Goal: Information Seeking & Learning: Check status

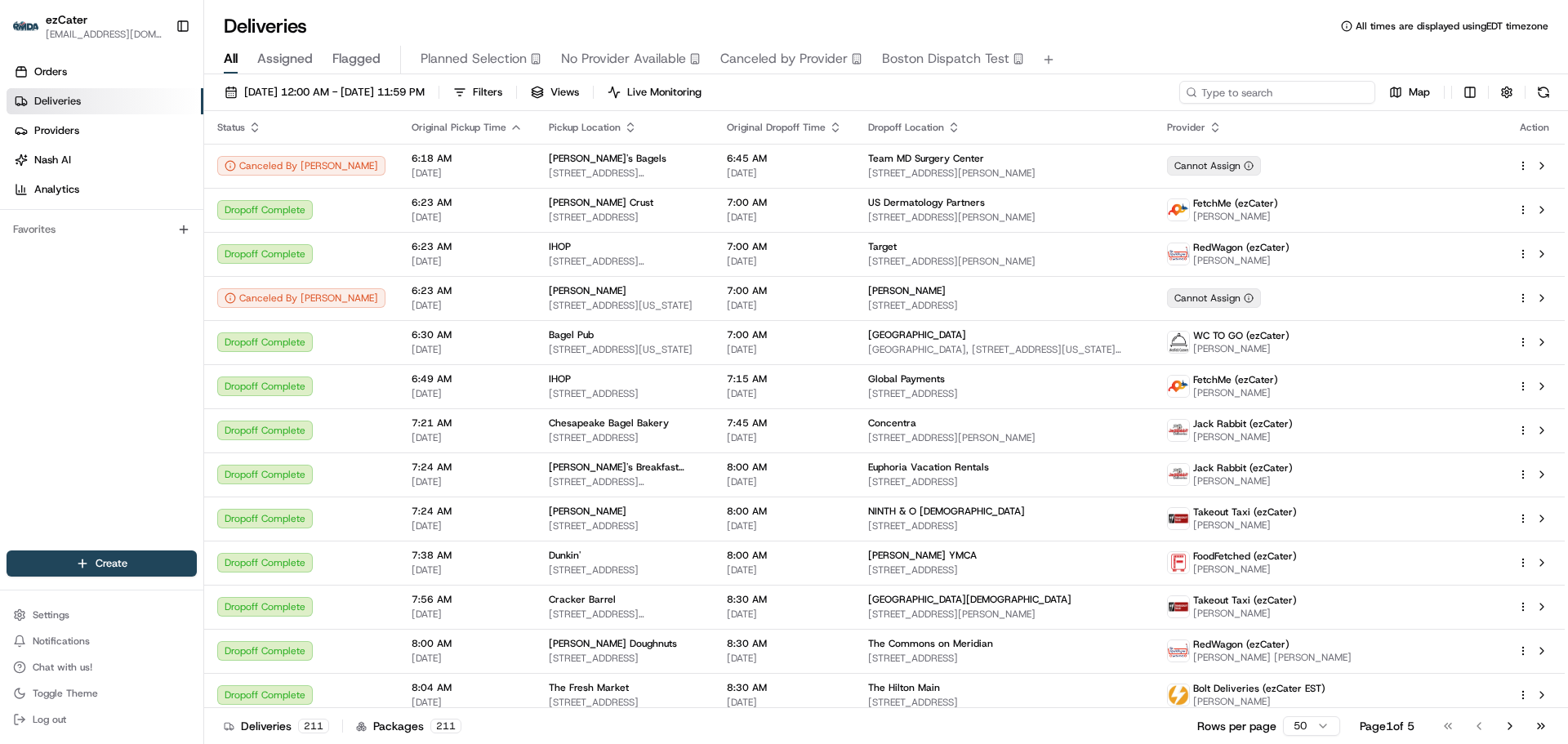
click at [1341, 85] on input at bounding box center [1277, 92] width 196 height 23
paste input "C0QHTJ"
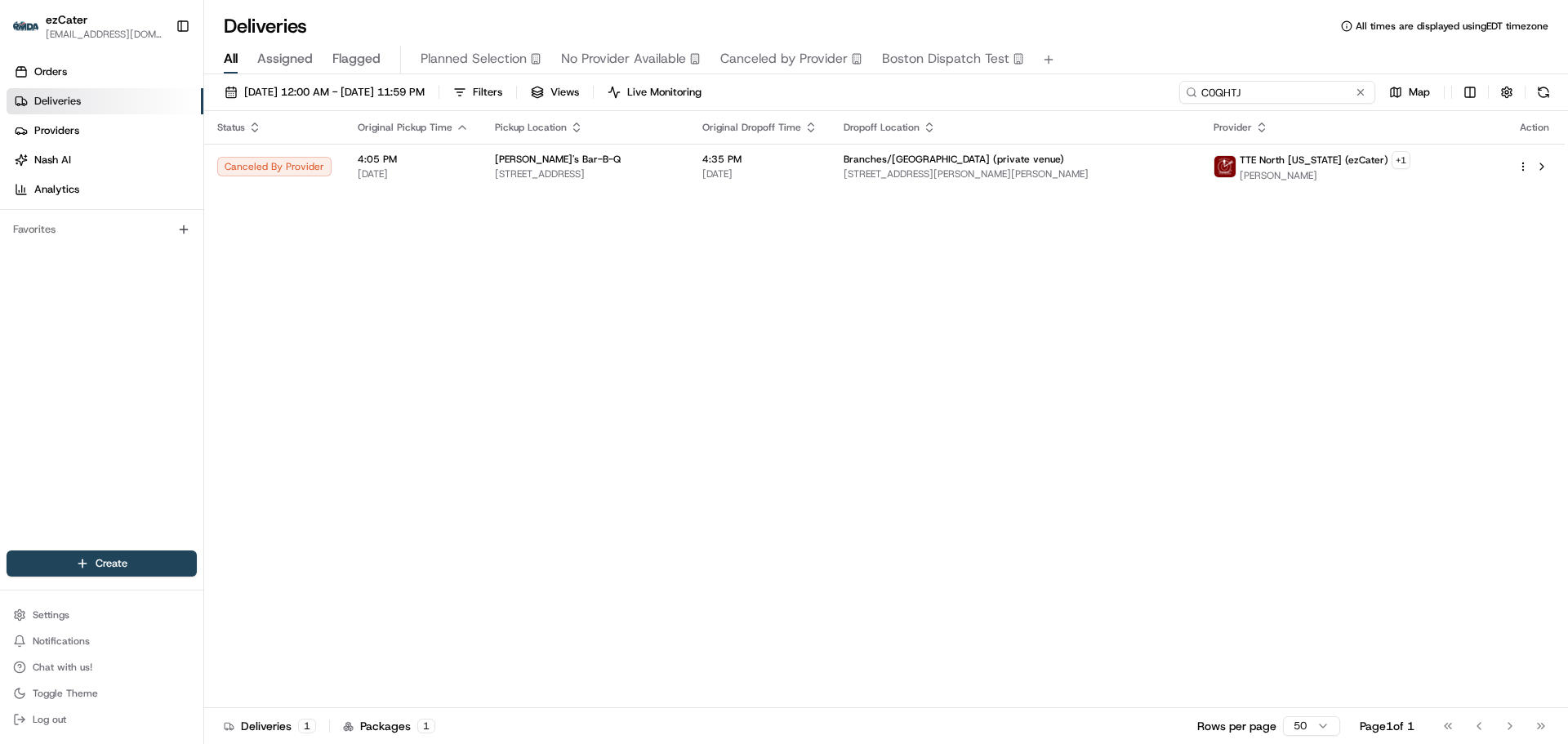
drag, startPoint x: 1314, startPoint y: 93, endPoint x: 1140, endPoint y: 92, distance: 174.0
click at [1139, 92] on div "[DATE] 12:00 AM - [DATE] 11:59 PM Filters Views Live Monitoring C0QHTJ Map" at bounding box center [886, 95] width 1363 height 30
paste input "K134K1"
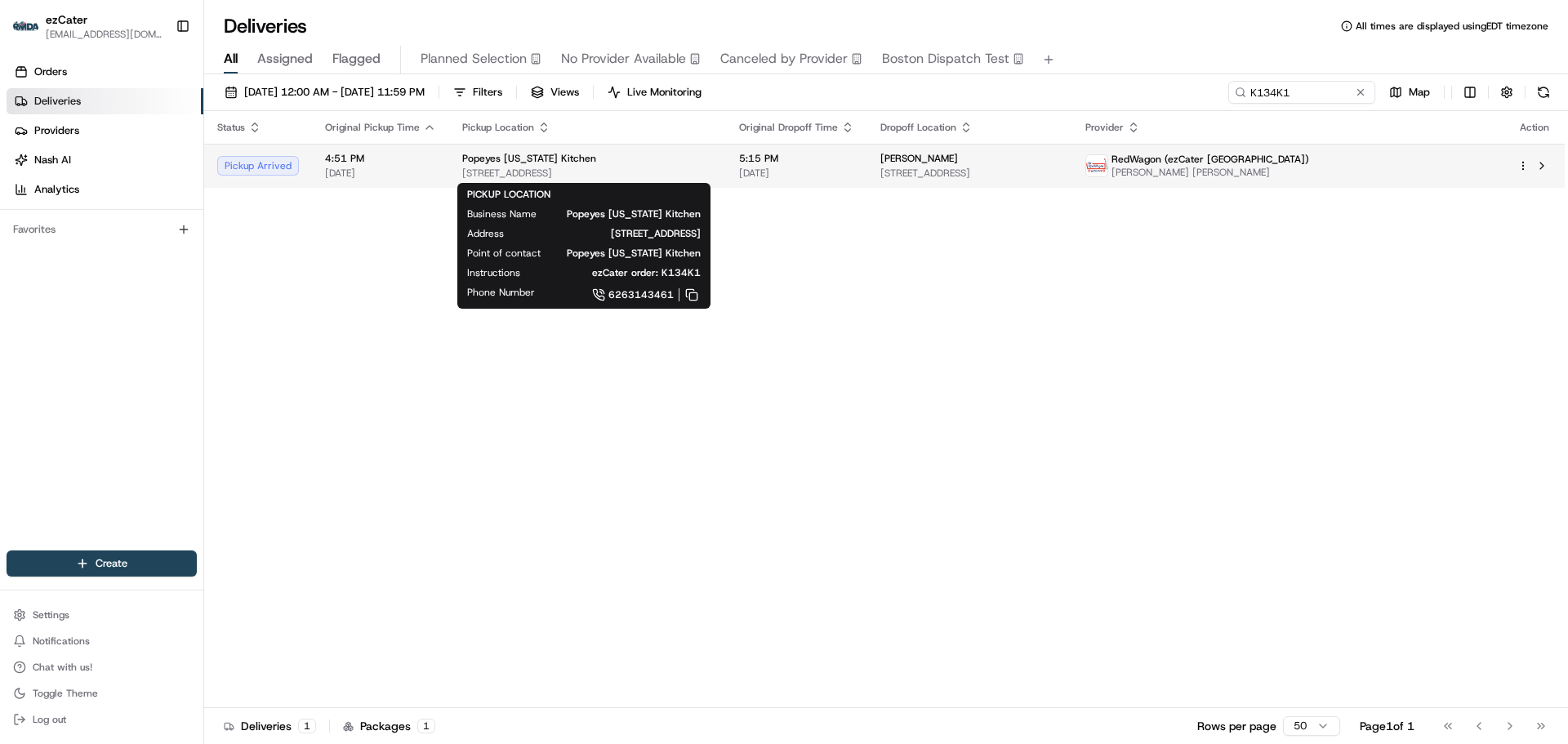
click at [700, 175] on span "[STREET_ADDRESS]" at bounding box center [587, 173] width 251 height 13
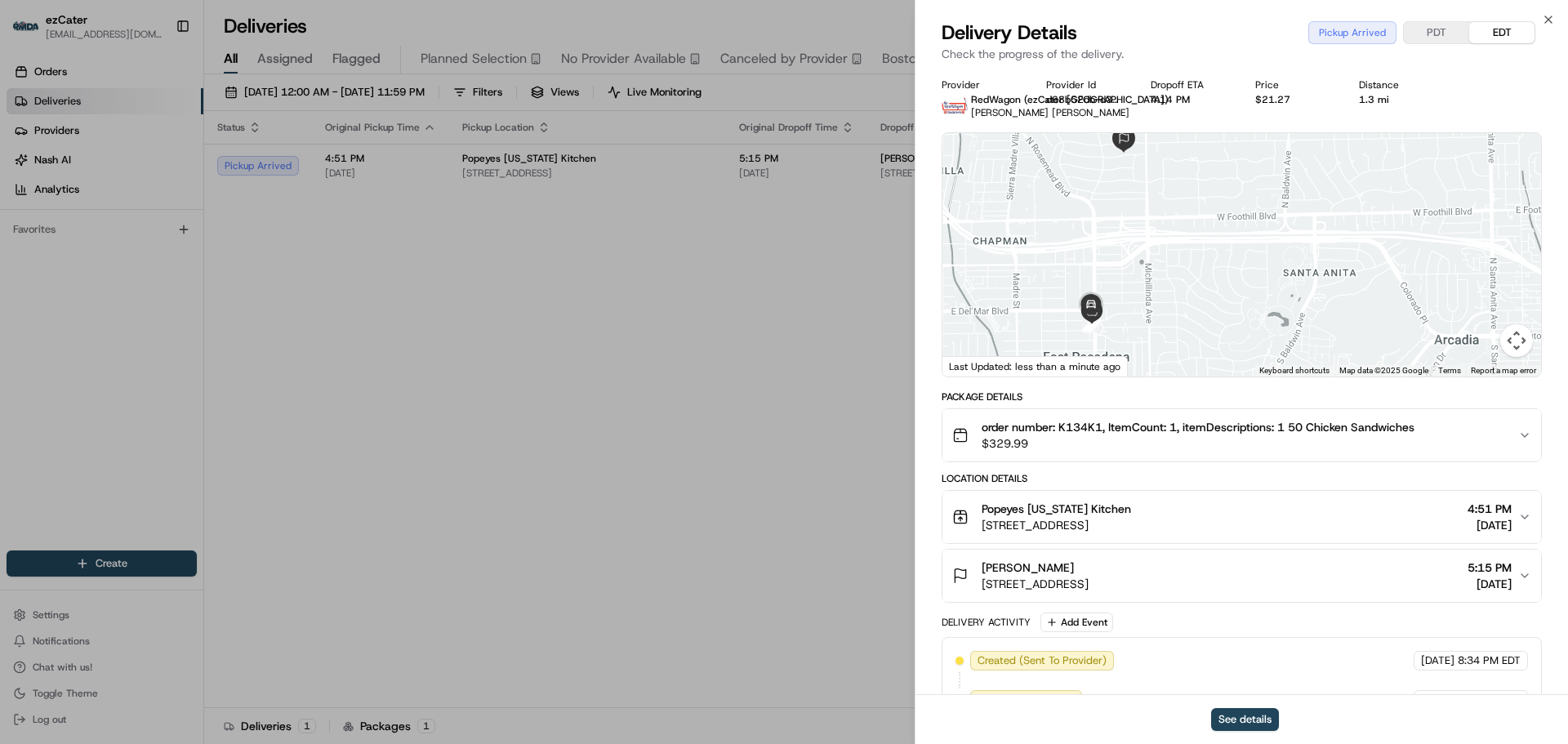
drag, startPoint x: 1309, startPoint y: 258, endPoint x: 1327, endPoint y: 265, distance: 19.3
click at [1327, 265] on div at bounding box center [1241, 255] width 598 height 243
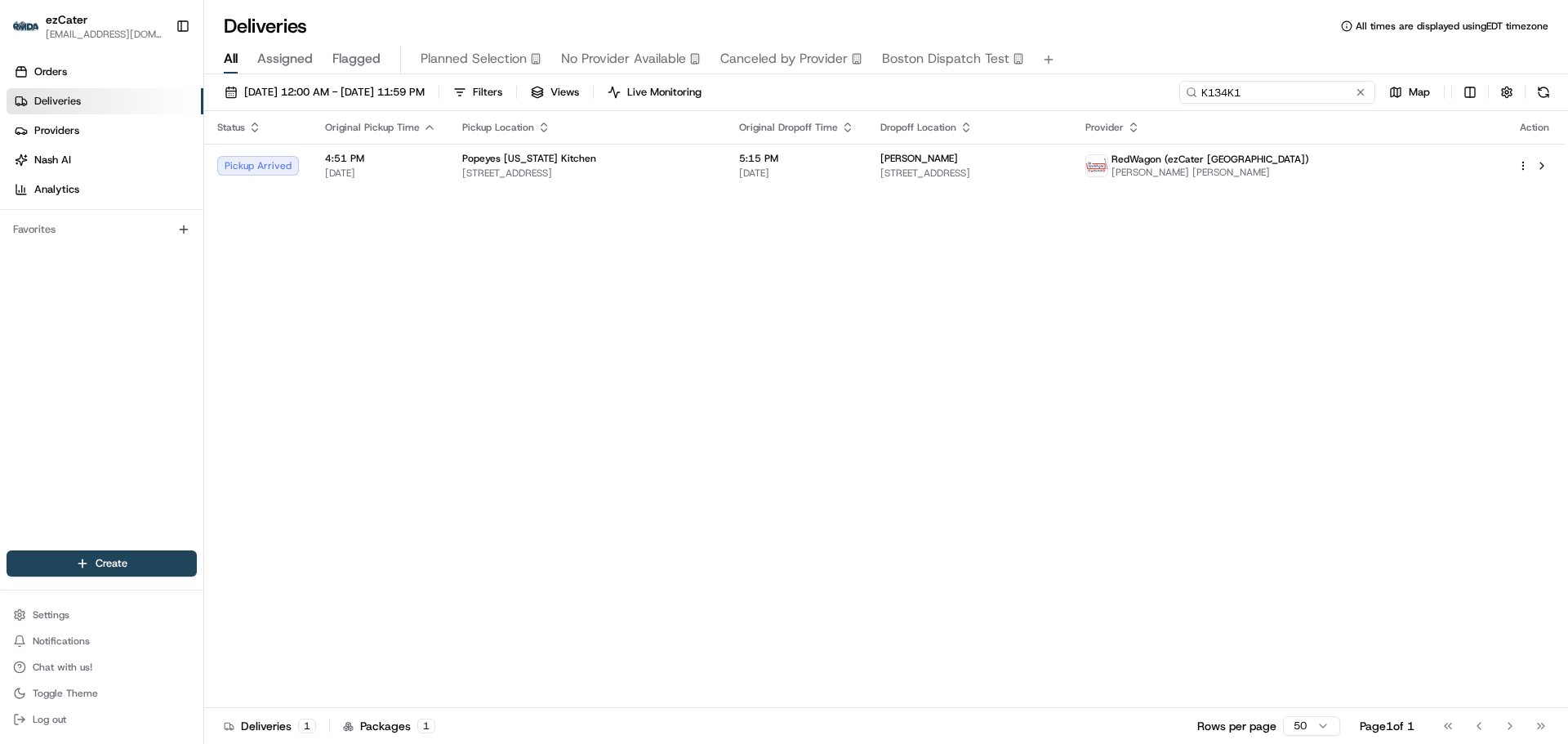
click at [1324, 85] on input "K134K1" at bounding box center [1277, 92] width 196 height 23
paste input "2VG79"
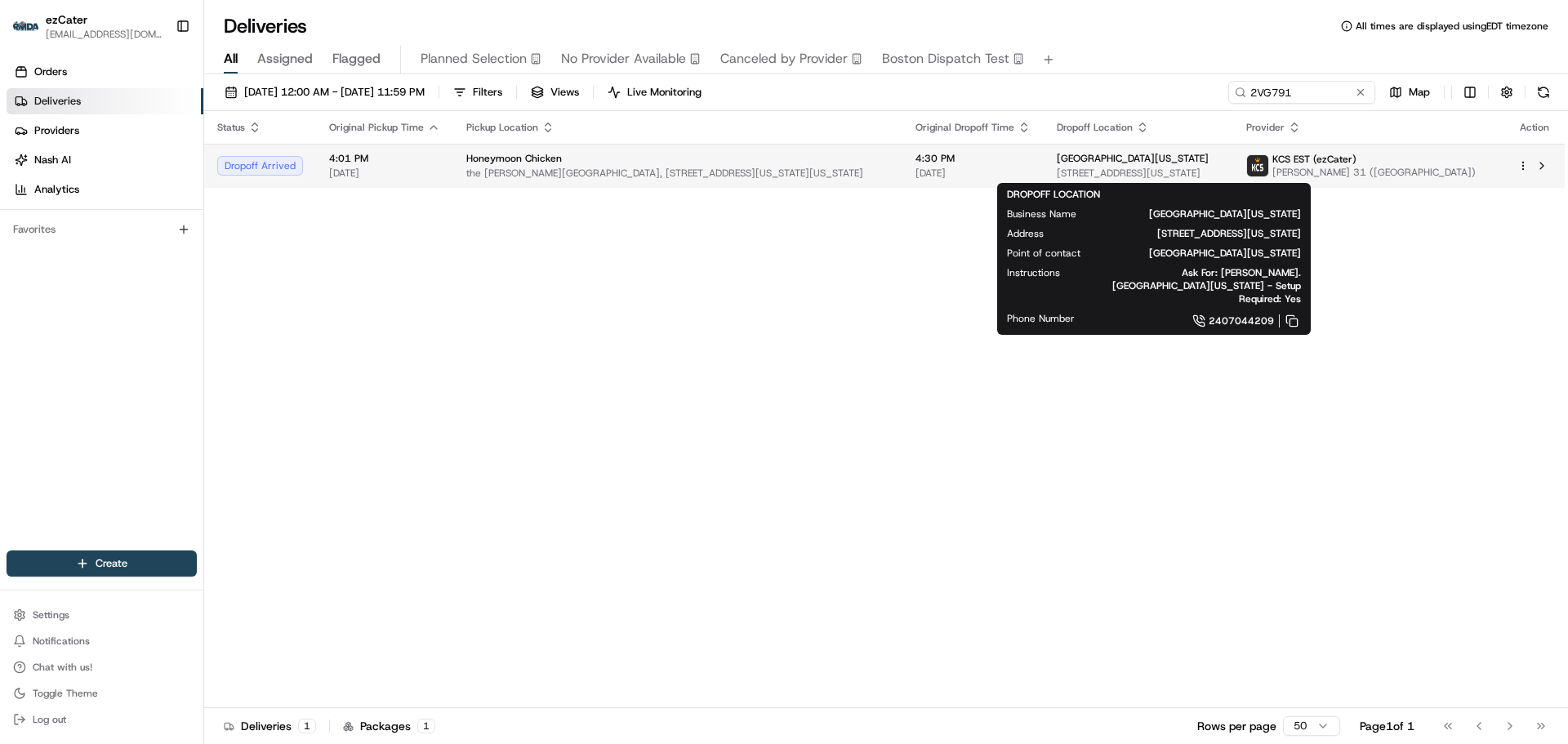
click at [1140, 163] on span "[GEOGRAPHIC_DATA][US_STATE]" at bounding box center [1131, 158] width 151 height 13
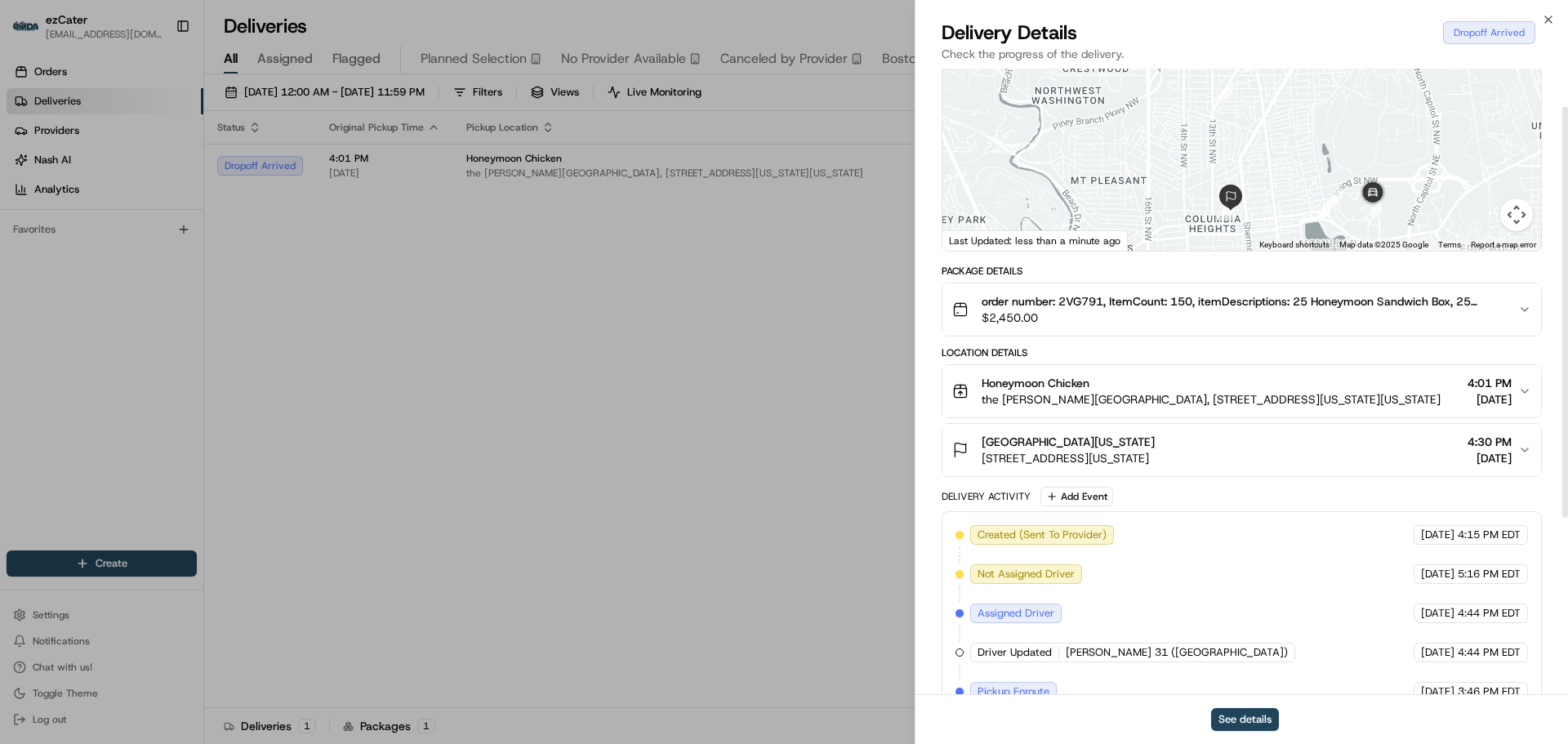
scroll to position [164, 0]
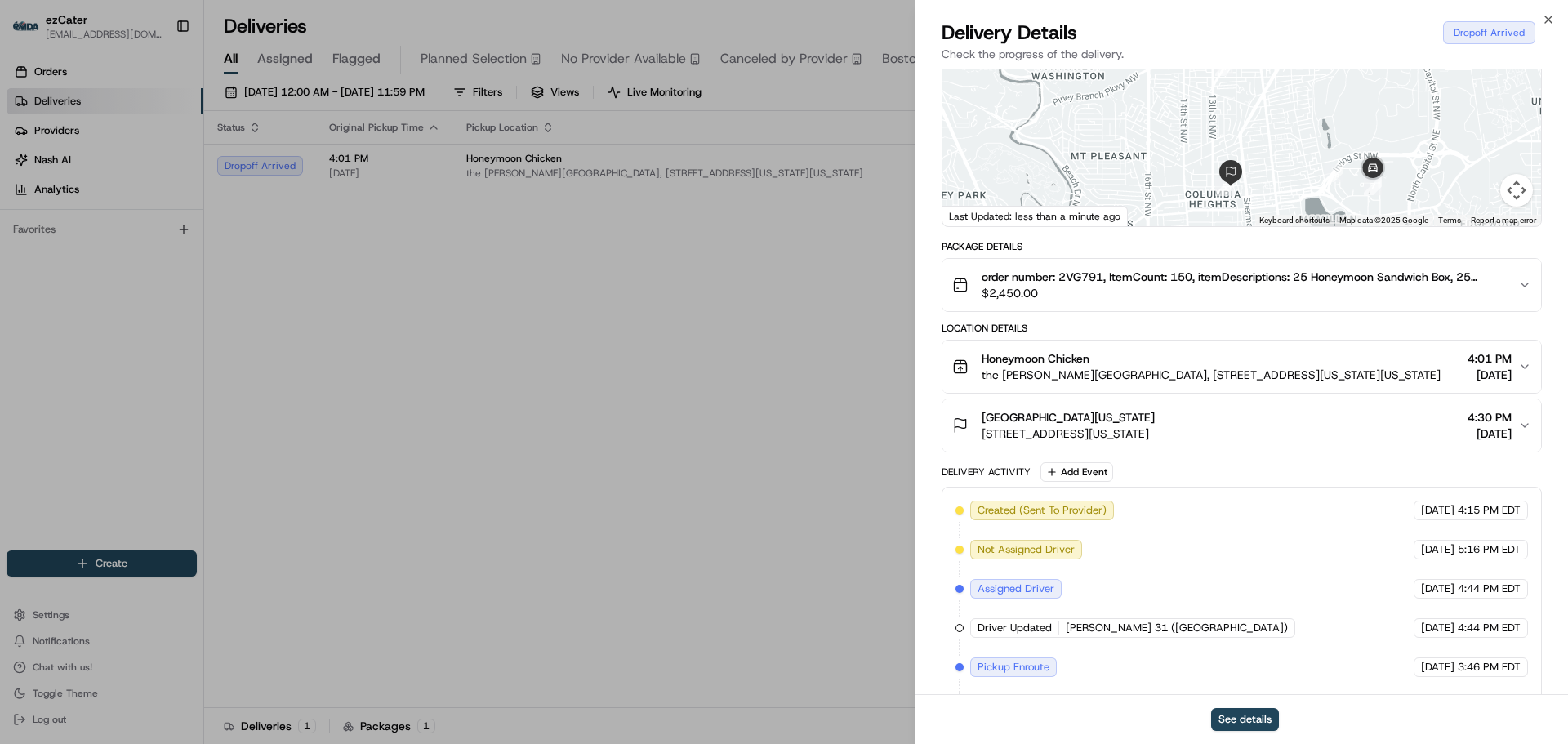
click at [1523, 427] on icon "button" at bounding box center [1524, 425] width 13 height 13
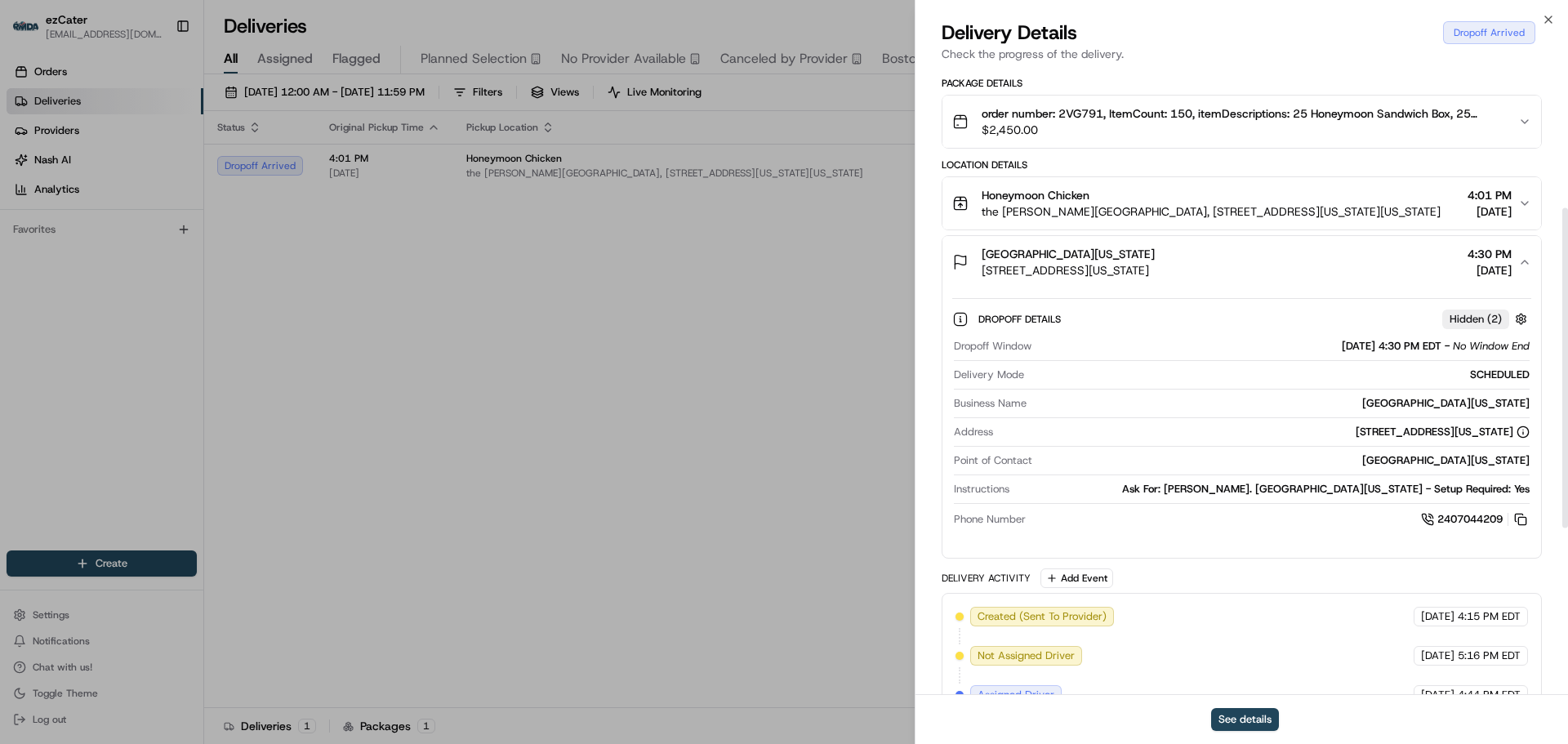
scroll to position [0, 0]
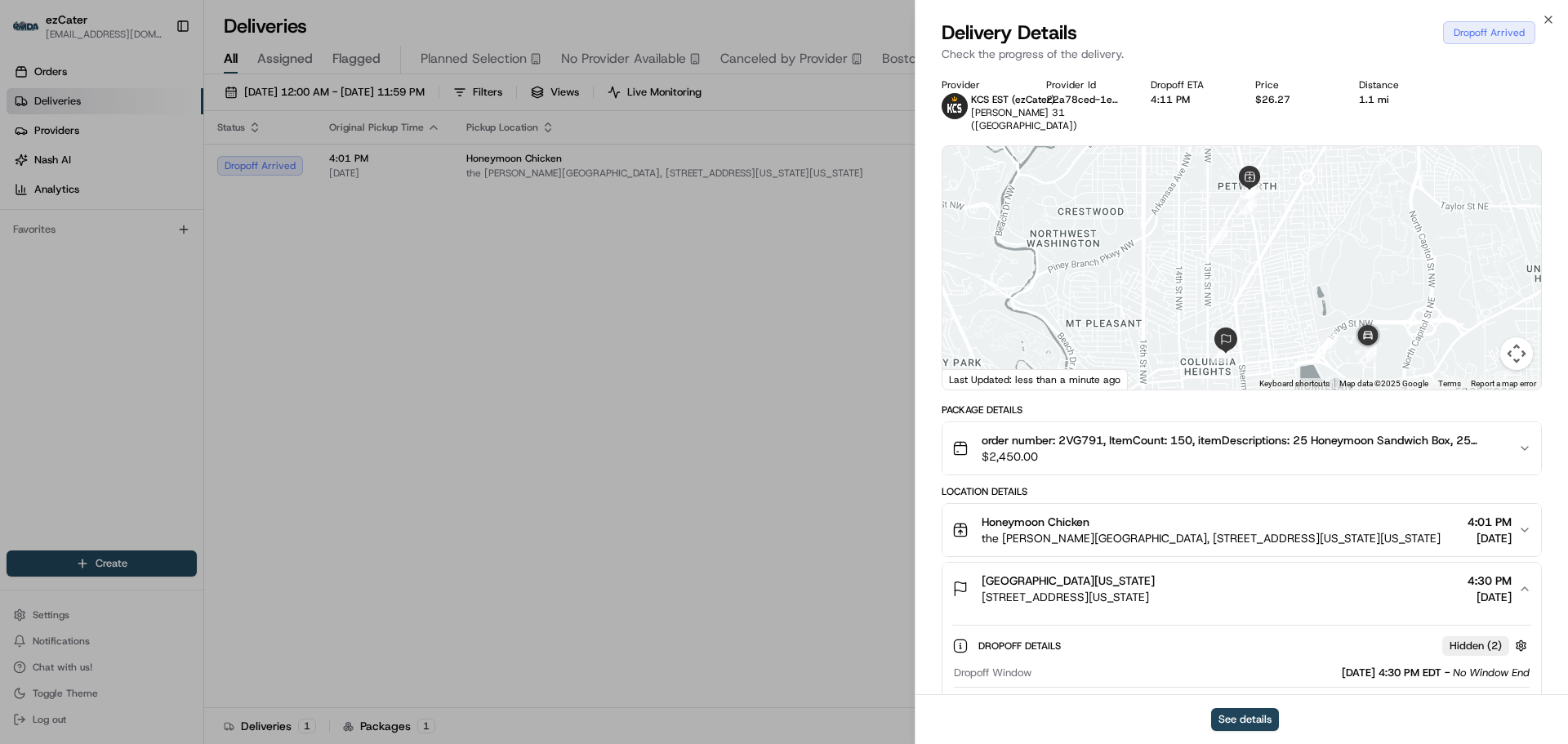
drag, startPoint x: 1351, startPoint y: 298, endPoint x: 1294, endPoint y: 275, distance: 61.5
click at [1294, 275] on div at bounding box center [1241, 268] width 598 height 243
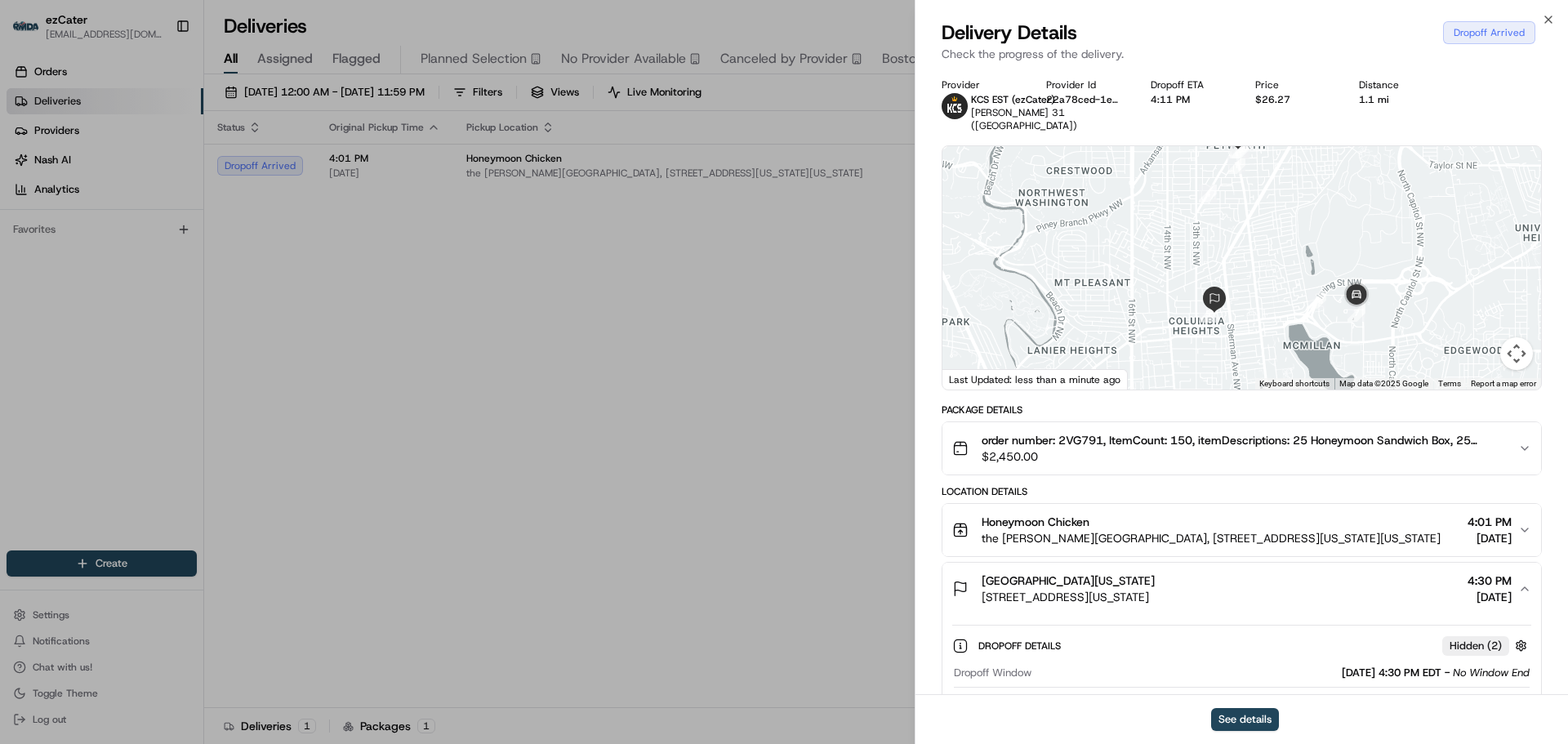
drag, startPoint x: 1300, startPoint y: 311, endPoint x: 1305, endPoint y: 342, distance: 31.4
click at [1300, 297] on div at bounding box center [1241, 268] width 598 height 243
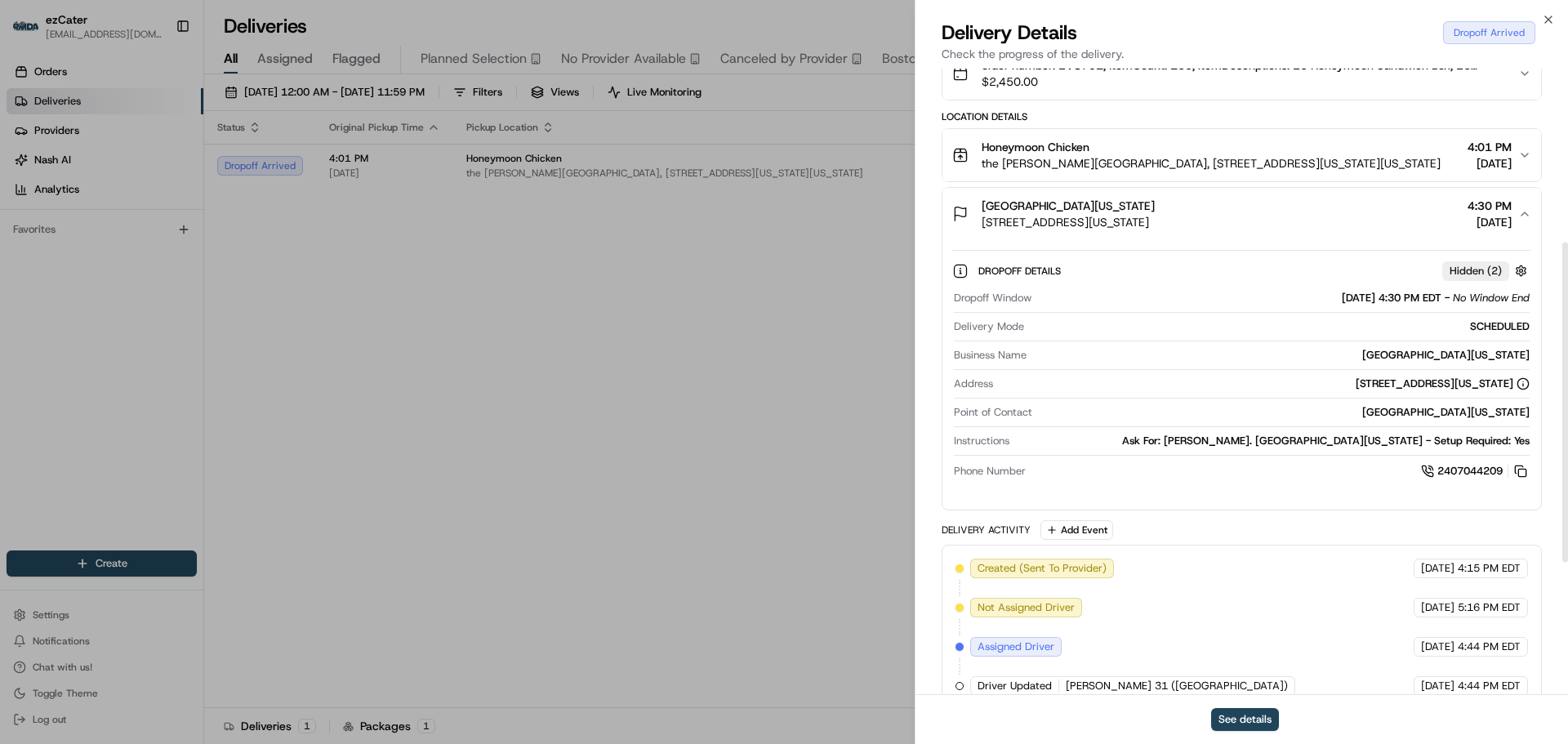
scroll to position [327, 0]
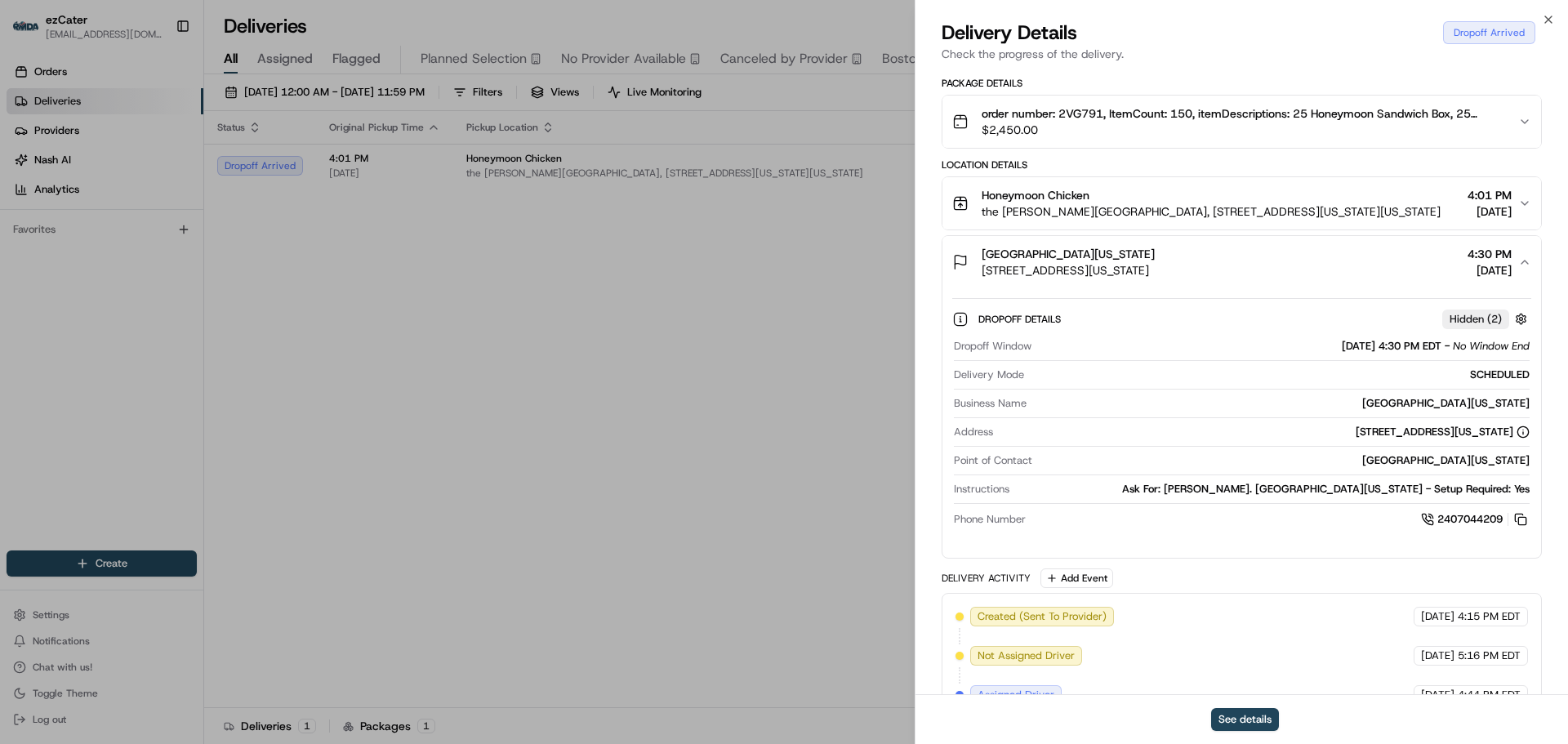
drag, startPoint x: 1509, startPoint y: 431, endPoint x: 1272, endPoint y: 432, distance: 237.0
click at [1272, 432] on div "[STREET_ADDRESS][US_STATE]" at bounding box center [1264, 432] width 530 height 15
copy div "[STREET_ADDRESS][US_STATE]"
drag, startPoint x: 745, startPoint y: 330, endPoint x: 796, endPoint y: 296, distance: 61.3
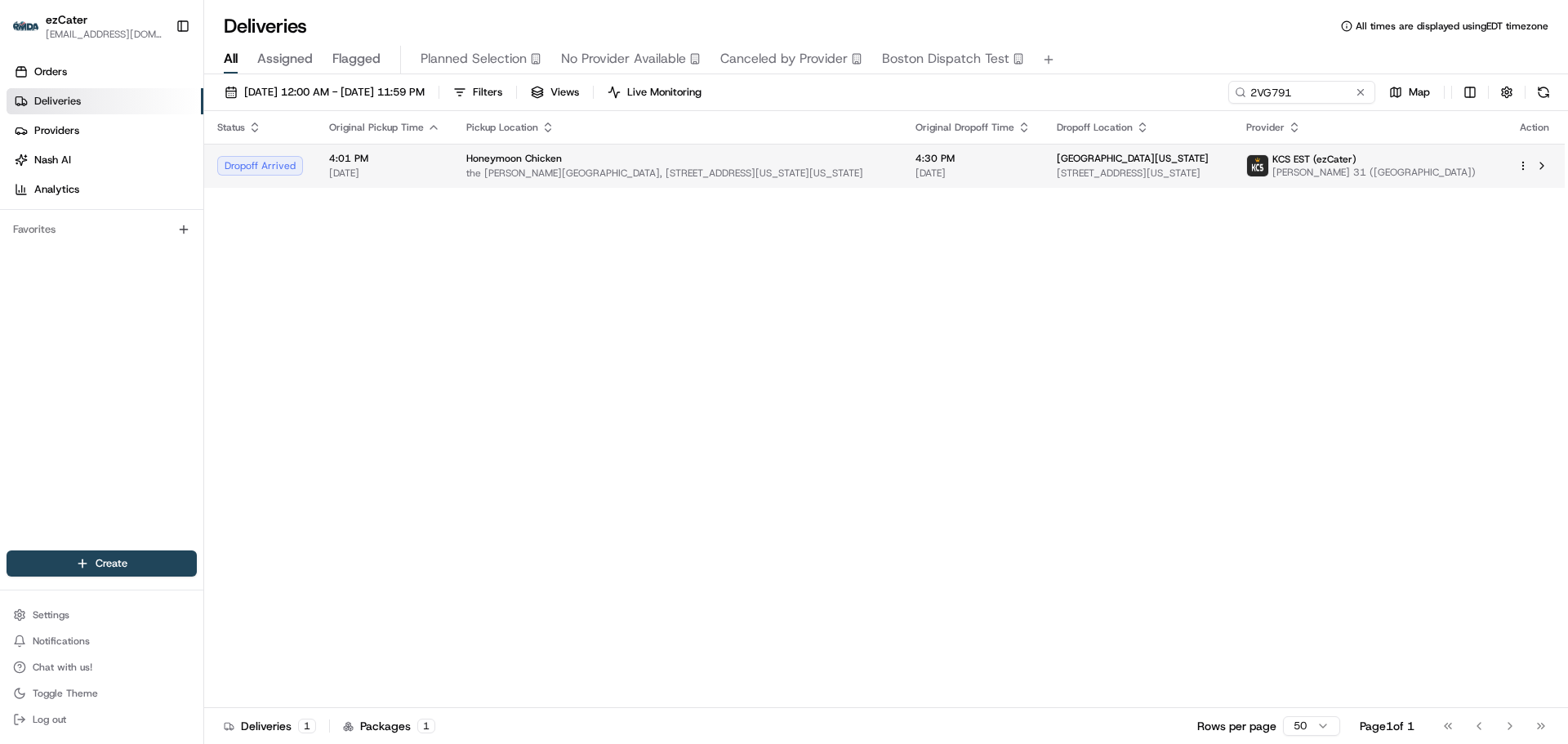
click at [1056, 170] on span "[STREET_ADDRESS][US_STATE]" at bounding box center [1137, 173] width 163 height 13
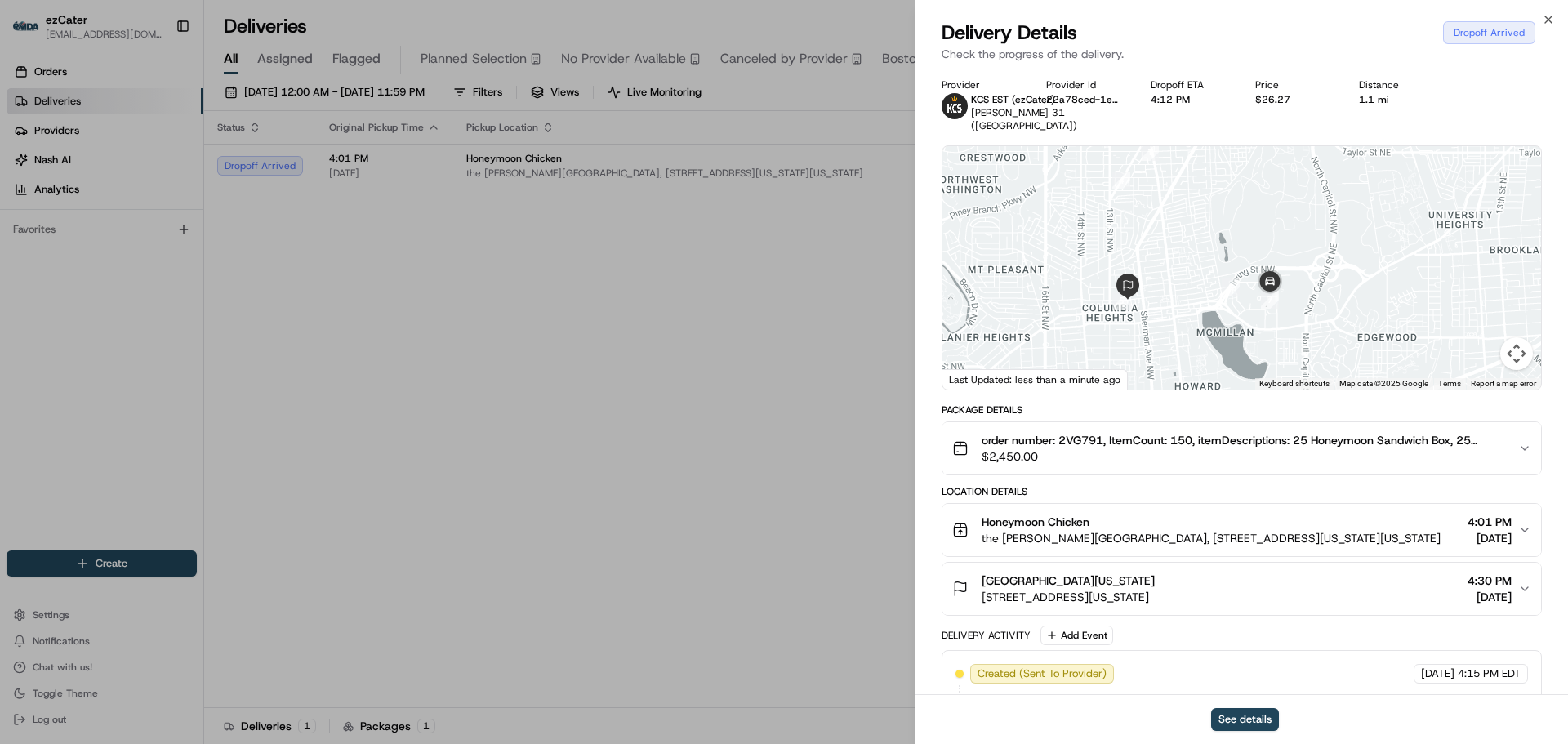
drag, startPoint x: 1257, startPoint y: 271, endPoint x: 1215, endPoint y: 241, distance: 51.6
click at [1216, 239] on div at bounding box center [1241, 268] width 598 height 243
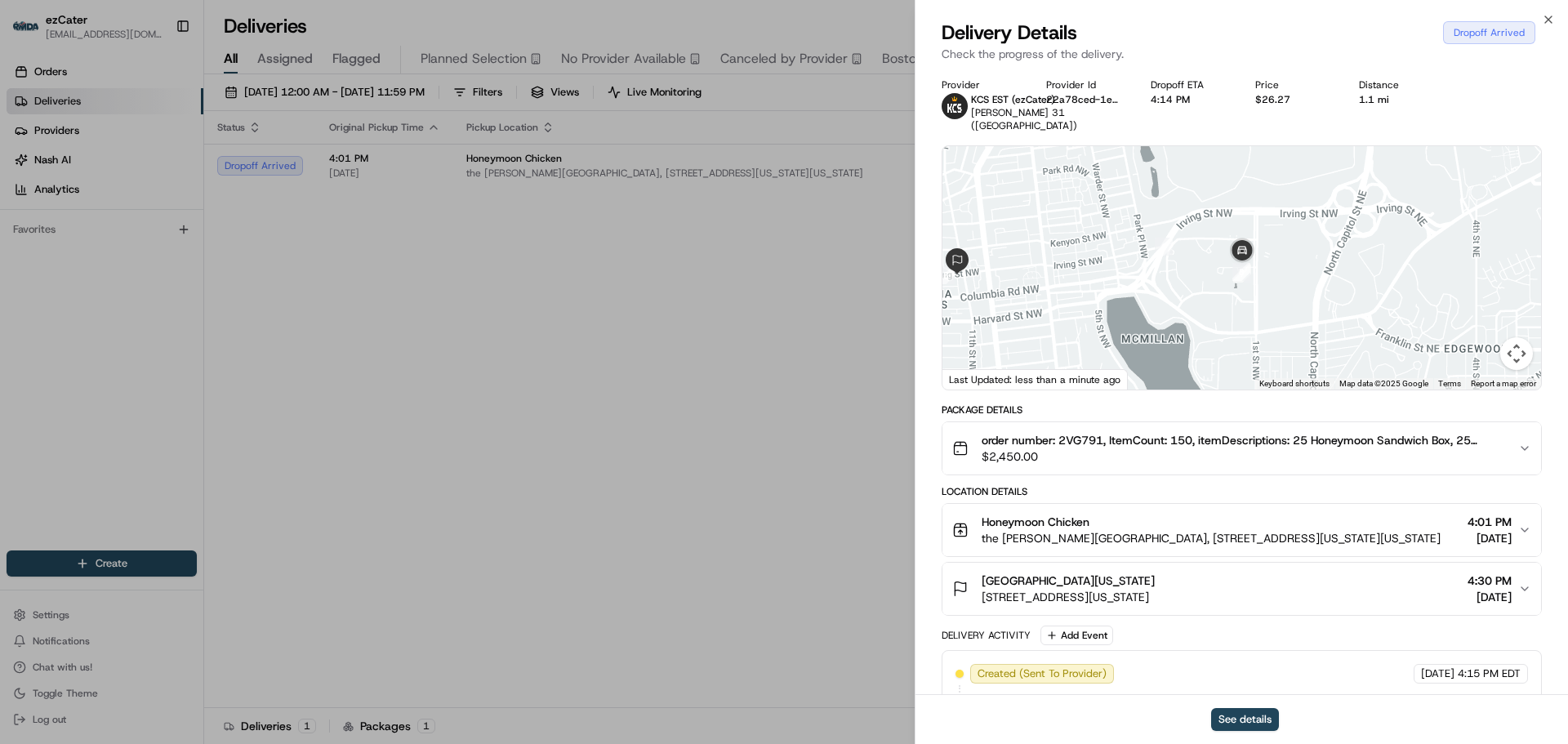
drag, startPoint x: 962, startPoint y: 385, endPoint x: 979, endPoint y: 356, distance: 33.6
click at [962, 384] on div "Last Updated: less than a minute ago" at bounding box center [1035, 379] width 186 height 21
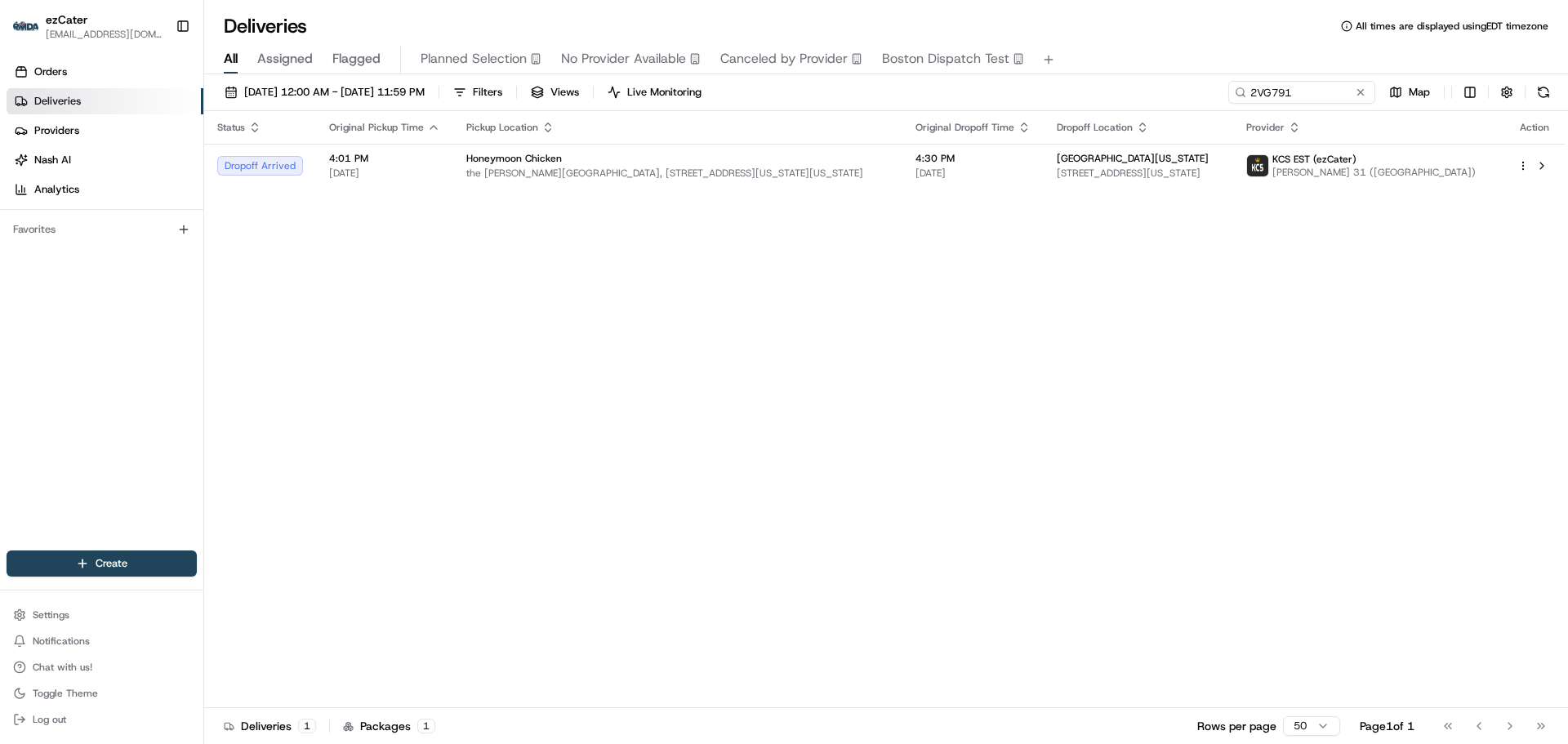
drag, startPoint x: 757, startPoint y: 338, endPoint x: 914, endPoint y: 312, distance: 159.1
drag, startPoint x: 1301, startPoint y: 89, endPoint x: 959, endPoint y: 112, distance: 342.8
click at [980, 101] on div "[DATE] 12:00 AM - [DATE] 11:59 PM Filters Views Live Monitoring 2VG791 Map" at bounding box center [886, 95] width 1363 height 30
click at [356, 283] on div "Status Original Pickup Time Pickup Location Original Dropoff Time Dropoff Locat…" at bounding box center [884, 409] width 1360 height 597
drag, startPoint x: 1490, startPoint y: 313, endPoint x: 1358, endPoint y: 209, distance: 168.0
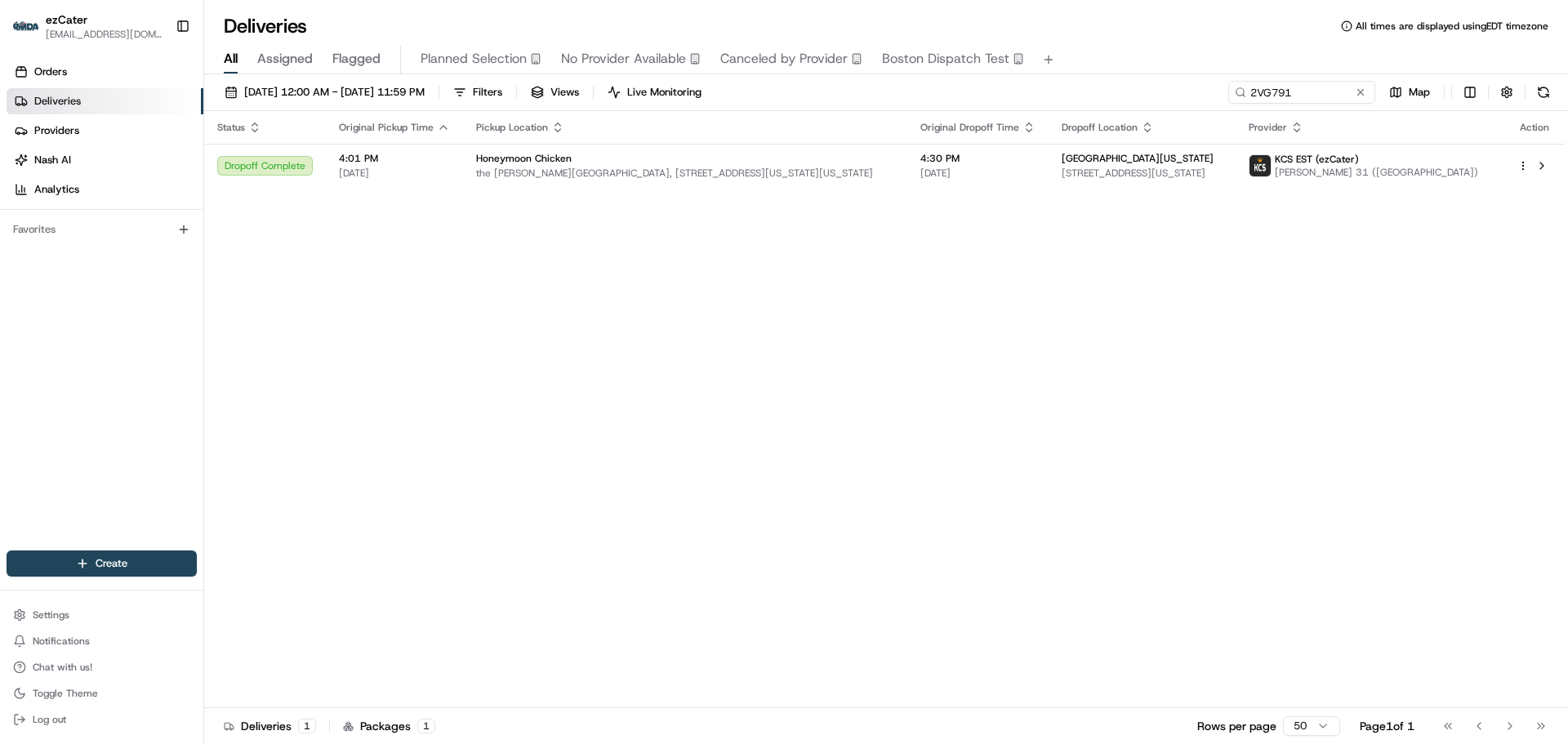
click at [1490, 312] on div "Status Original Pickup Time Pickup Location Original Dropoff Time Dropoff Locat…" at bounding box center [884, 409] width 1360 height 597
drag, startPoint x: 1296, startPoint y: 99, endPoint x: 1143, endPoint y: 96, distance: 153.0
click at [1192, 97] on div "2VG791" at bounding box center [1277, 92] width 196 height 23
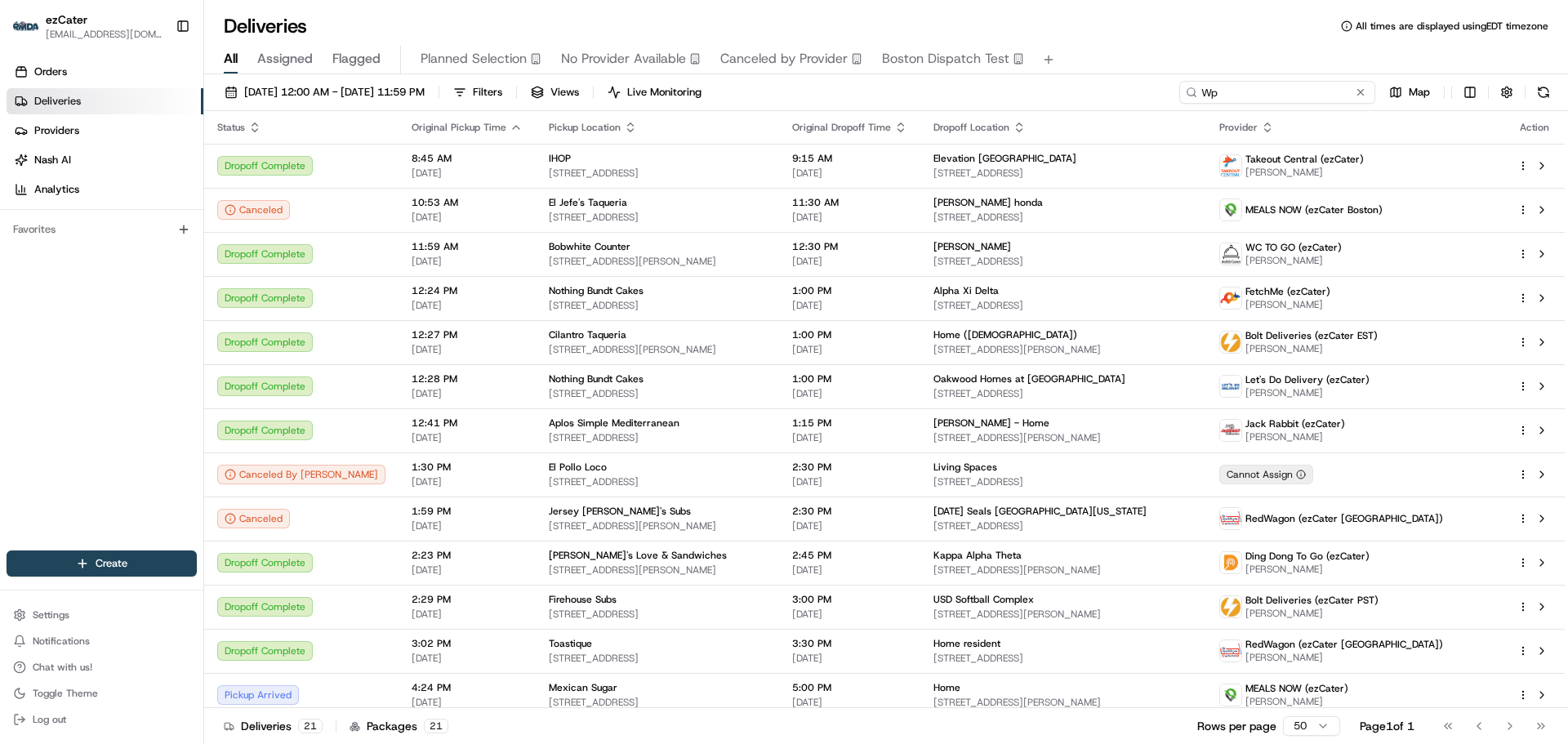
drag, startPoint x: 1211, startPoint y: 96, endPoint x: 1227, endPoint y: 96, distance: 16.0
click at [1212, 96] on input "Wp" at bounding box center [1277, 92] width 196 height 23
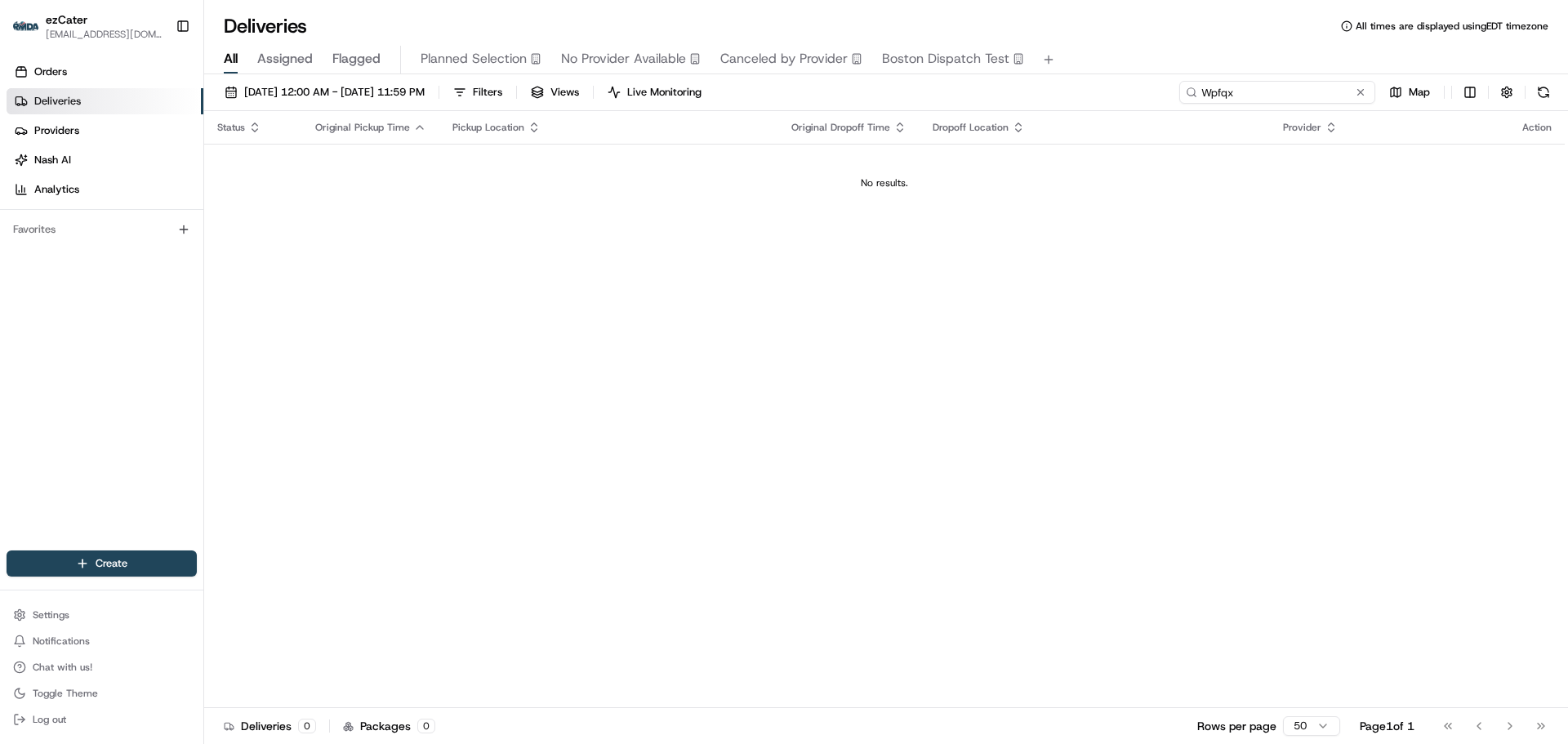
drag, startPoint x: 1238, startPoint y: 80, endPoint x: 1046, endPoint y: 114, distance: 195.0
click at [1046, 114] on div "[DATE] 12:00 AM - [DATE] 11:59 PM Filters Views Live Monitoring Wpfqx Map Statu…" at bounding box center [886, 411] width 1363 height 673
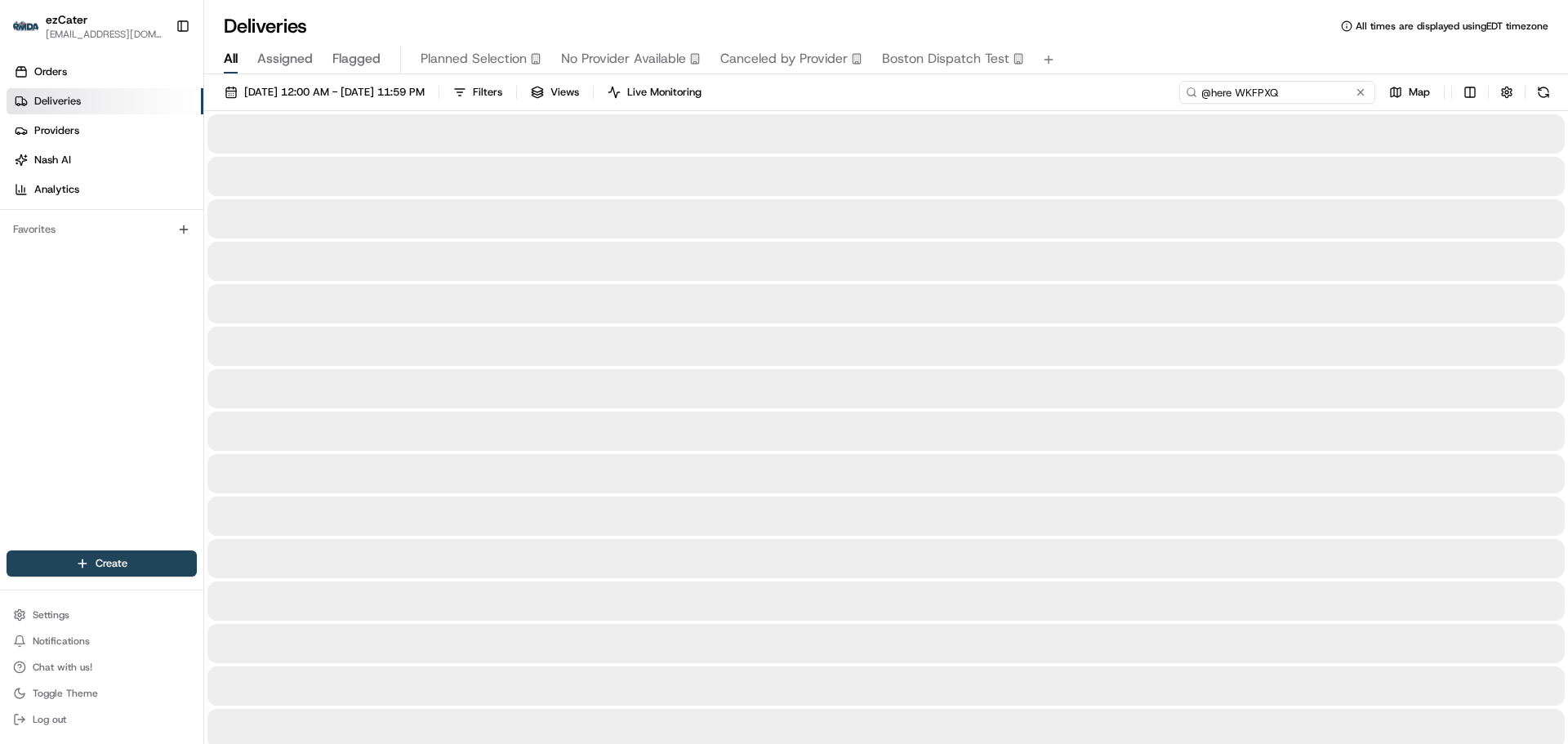
drag, startPoint x: 1238, startPoint y: 91, endPoint x: 1150, endPoint y: 105, distance: 89.1
click at [1151, 105] on div "[DATE] 12:00 AM - [DATE] 11:59 PM Filters Views Live Monitoring @here WKFPXQ Map" at bounding box center [886, 95] width 1363 height 30
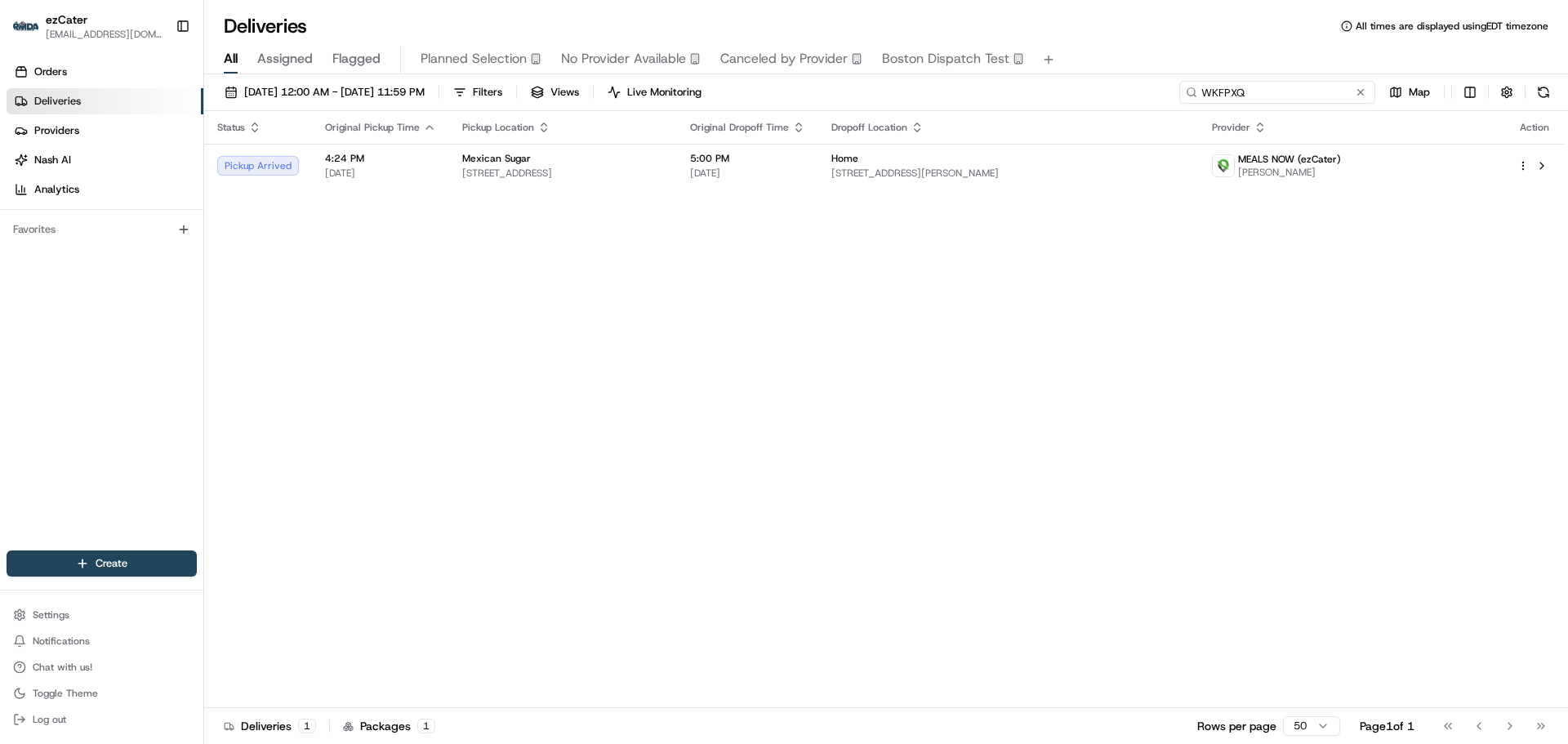
type input "WKFPXQ"
click at [932, 187] on div "Status Original Pickup Time Pickup Location Original Dropoff Time Dropoff Locat…" at bounding box center [884, 409] width 1360 height 597
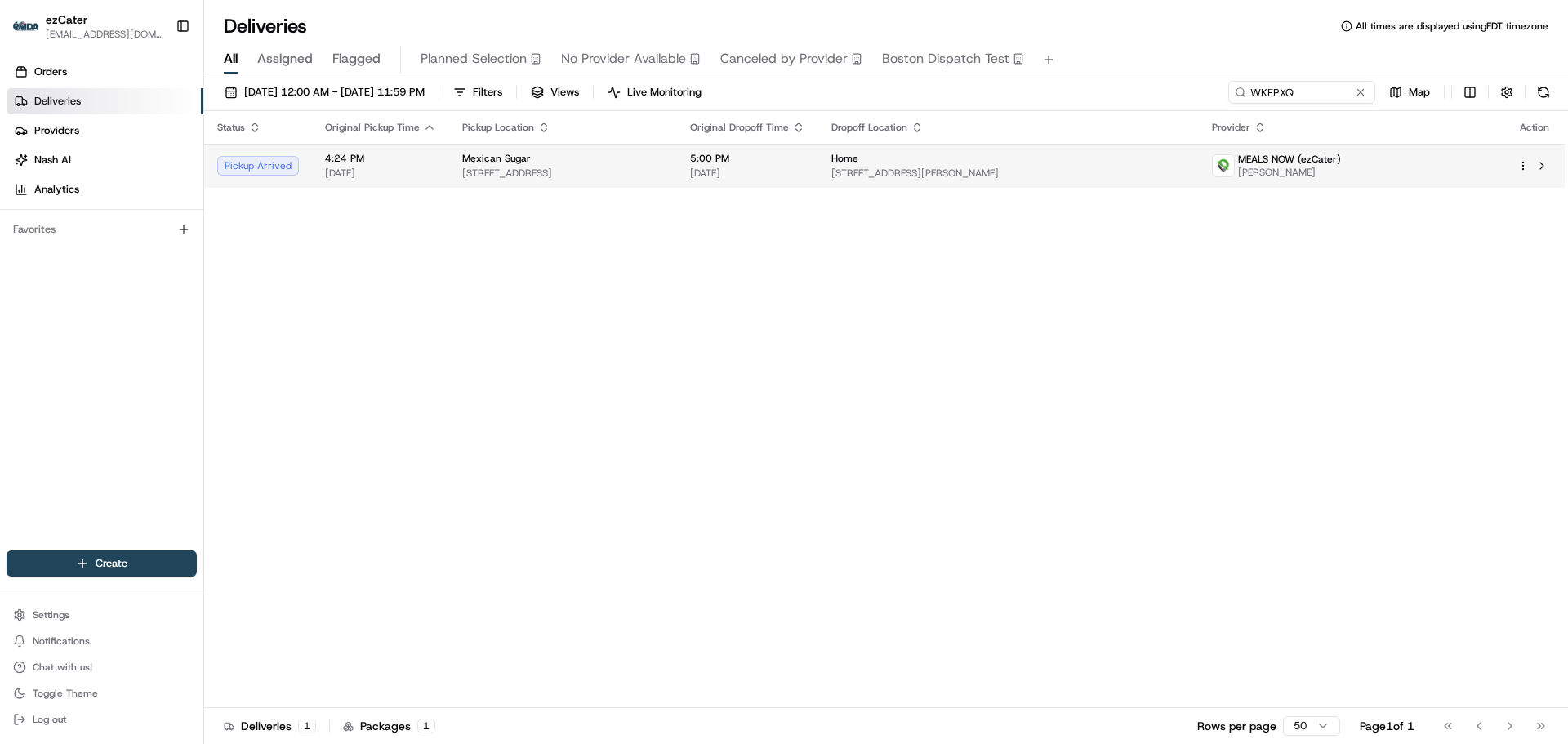
click at [933, 169] on td "Home [STREET_ADDRESS][PERSON_NAME]" at bounding box center [1008, 166] width 381 height 45
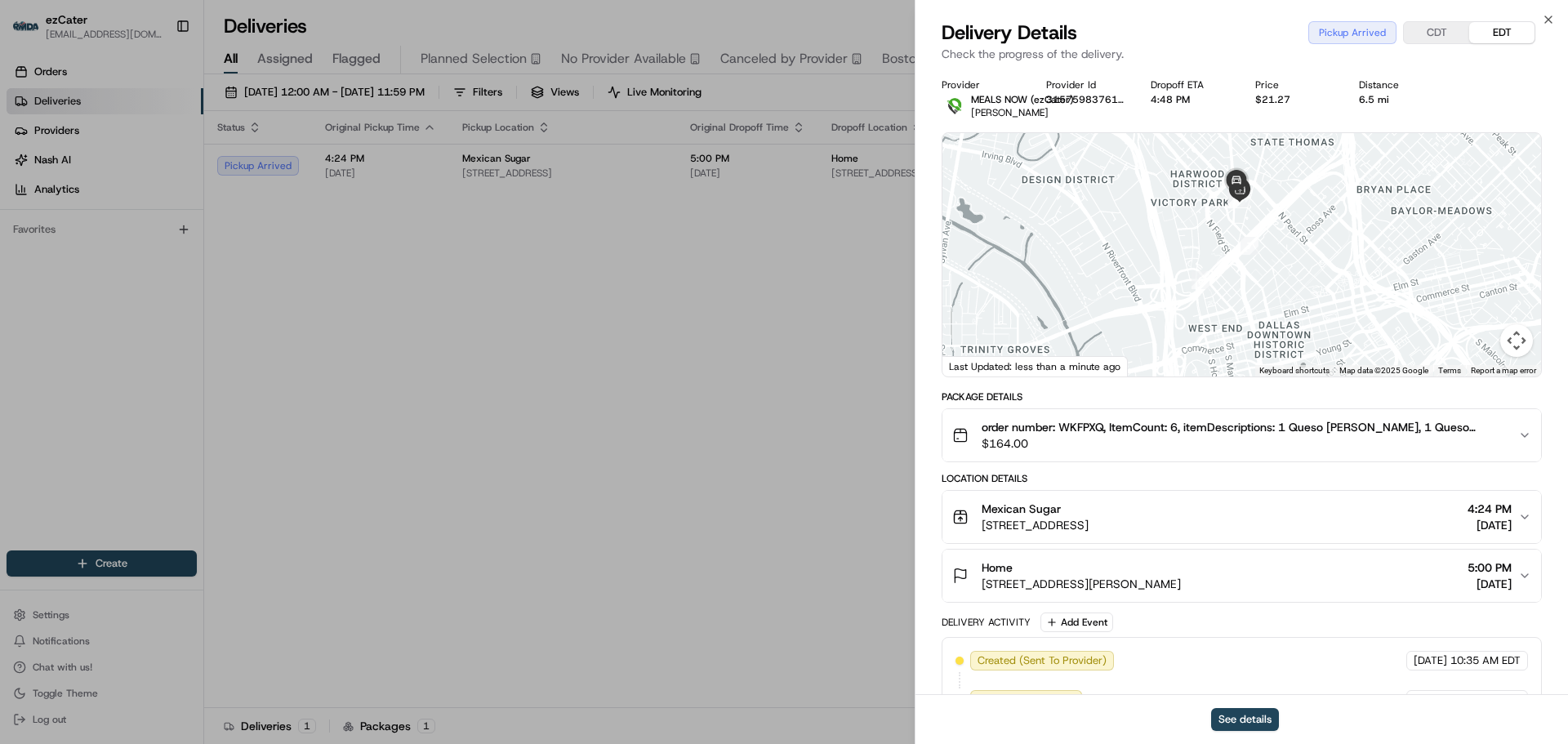
drag, startPoint x: 1286, startPoint y: 184, endPoint x: 1287, endPoint y: 272, distance: 88.0
click at [1304, 285] on div at bounding box center [1241, 255] width 598 height 243
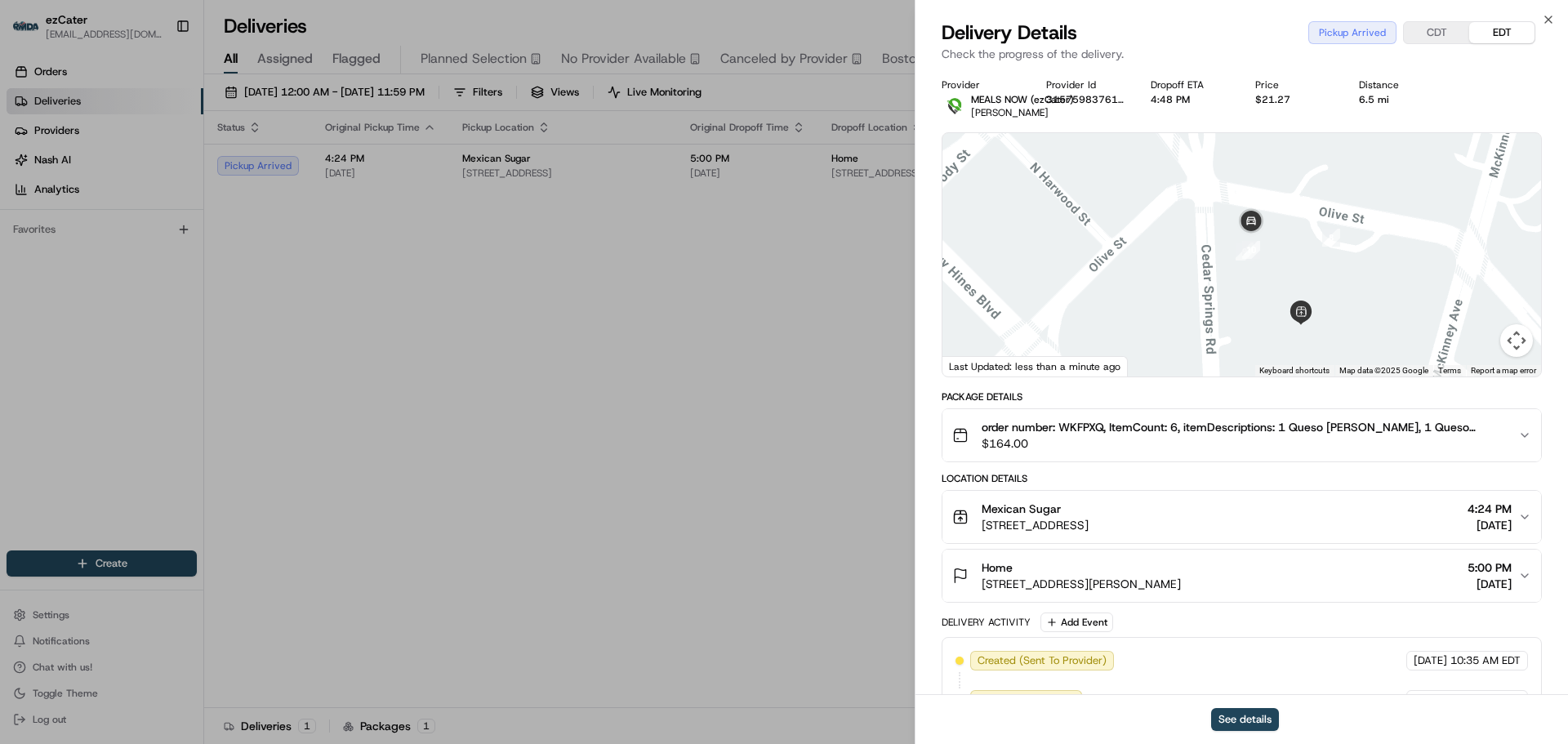
drag, startPoint x: 1354, startPoint y: 293, endPoint x: 1314, endPoint y: 239, distance: 67.2
click at [1315, 240] on div at bounding box center [1241, 255] width 598 height 243
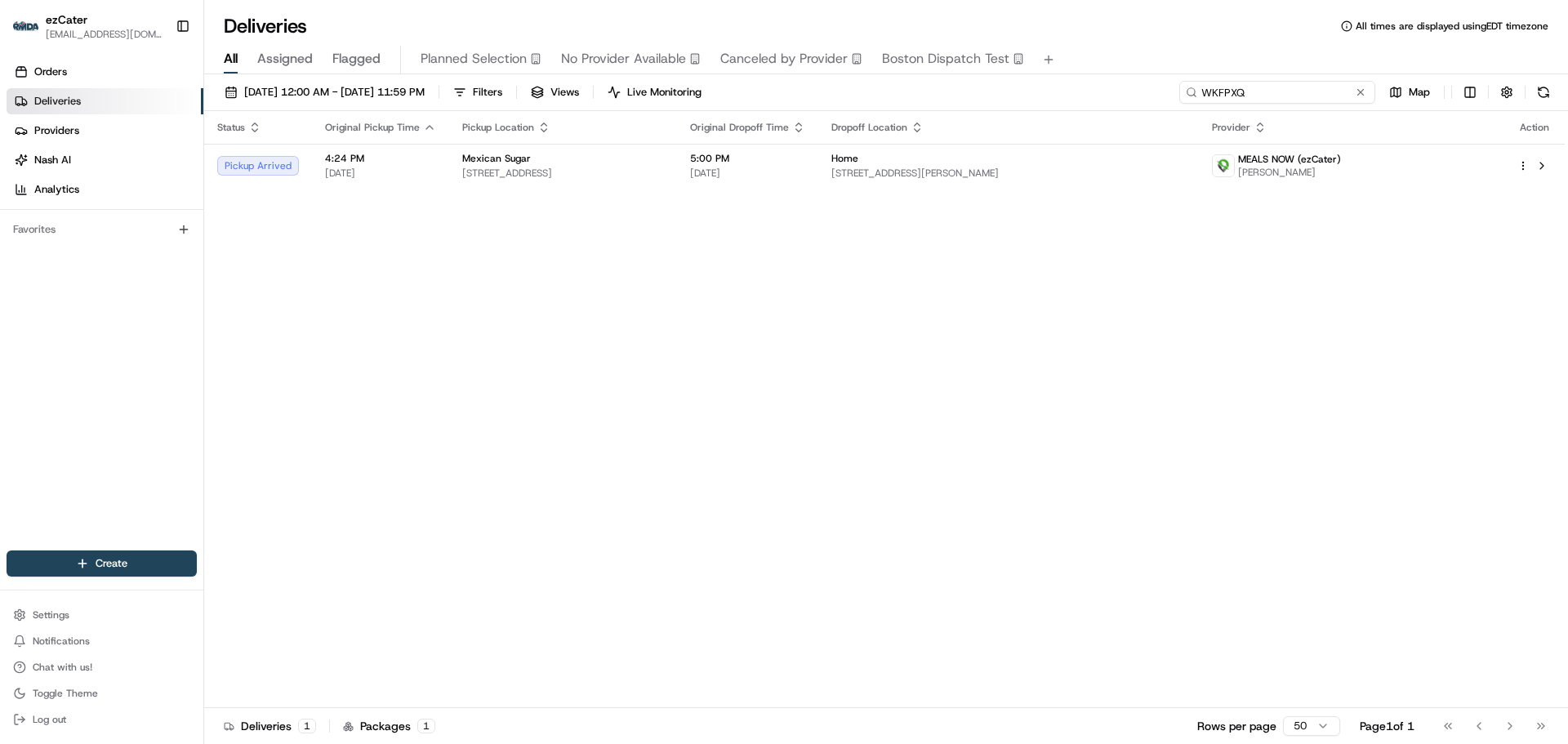
click at [1058, 81] on div "[DATE] 12:00 AM - [DATE] 11:59 PM Filters Views Live Monitoring WKFPXQ Map" at bounding box center [886, 95] width 1363 height 30
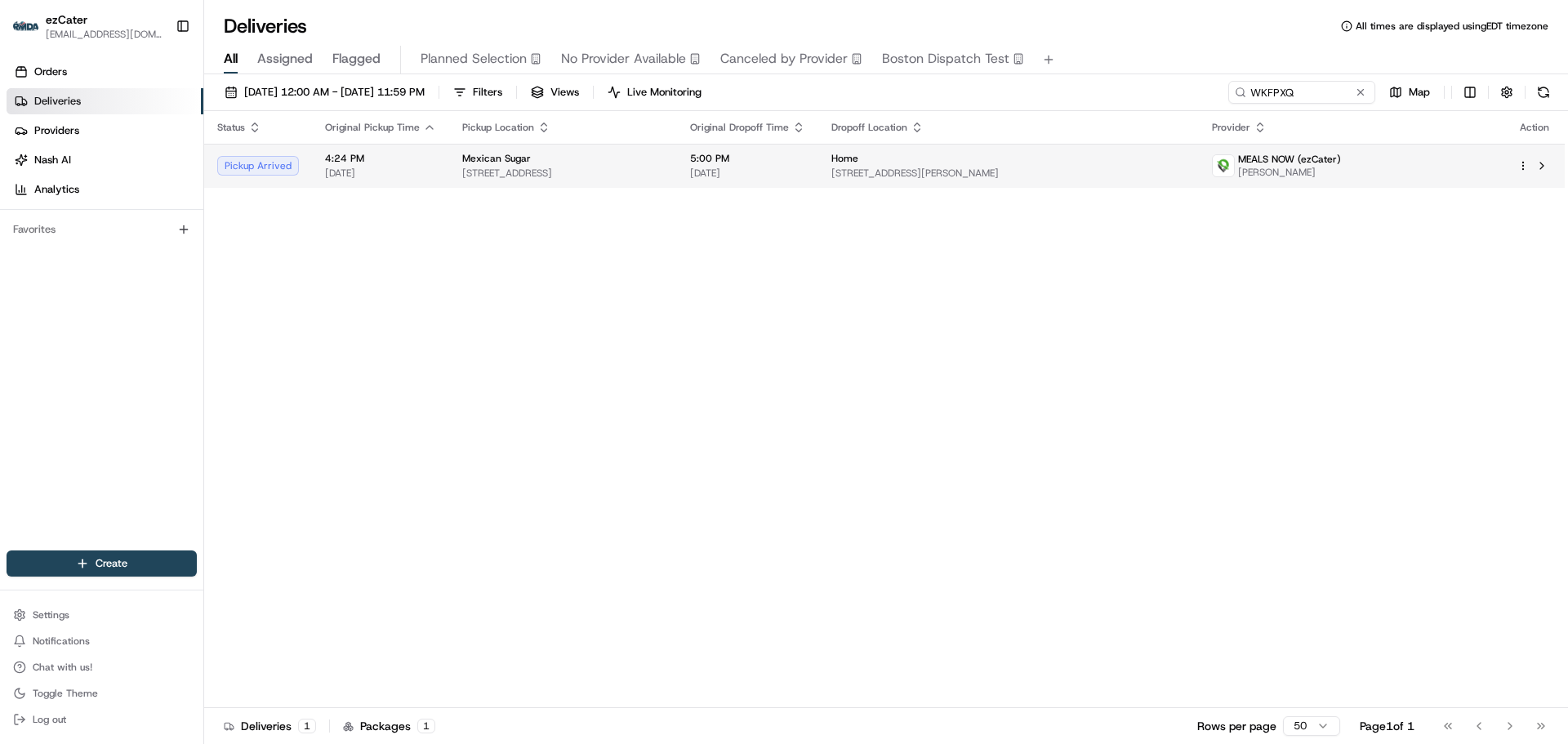
click at [1079, 164] on div "Home" at bounding box center [1008, 158] width 354 height 13
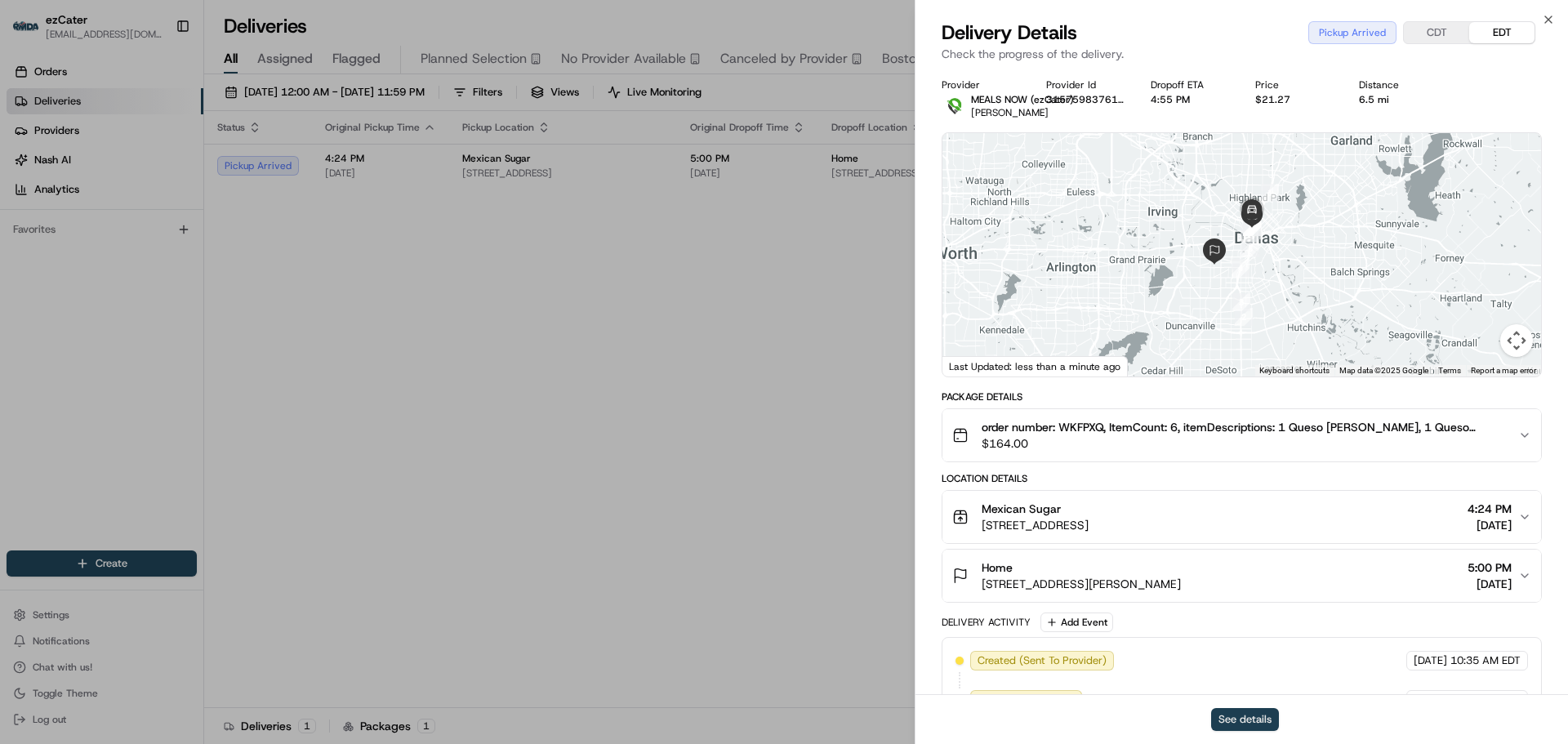
click at [1238, 720] on button "See details" at bounding box center [1244, 719] width 68 height 23
drag, startPoint x: 739, startPoint y: 286, endPoint x: 1078, endPoint y: 214, distance: 346.6
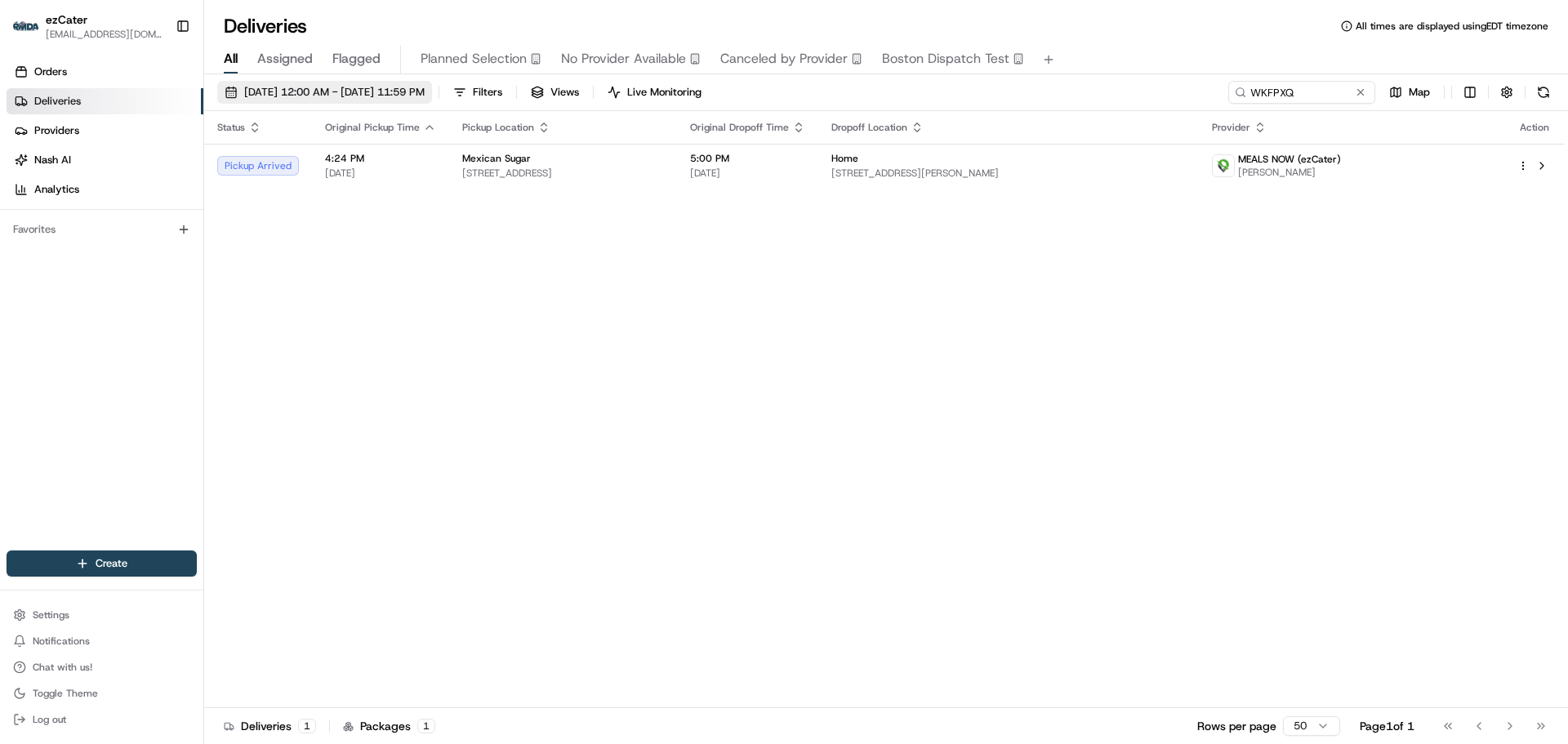
click at [325, 94] on span "[DATE] 12:00 AM - [DATE] 11:59 PM" at bounding box center [334, 92] width 181 height 15
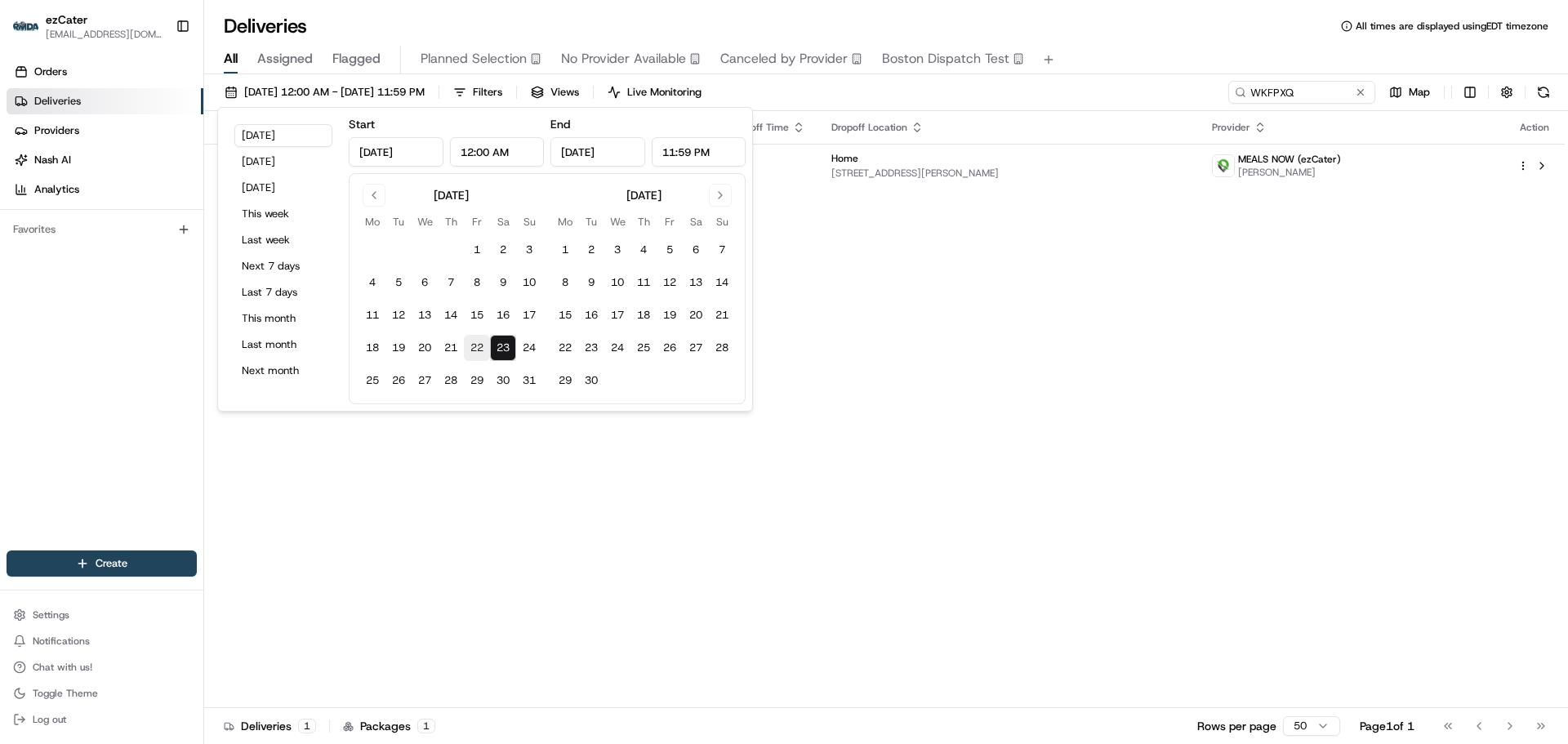
click at [478, 341] on button "22" at bounding box center [477, 348] width 27 height 27
type input "[DATE]"
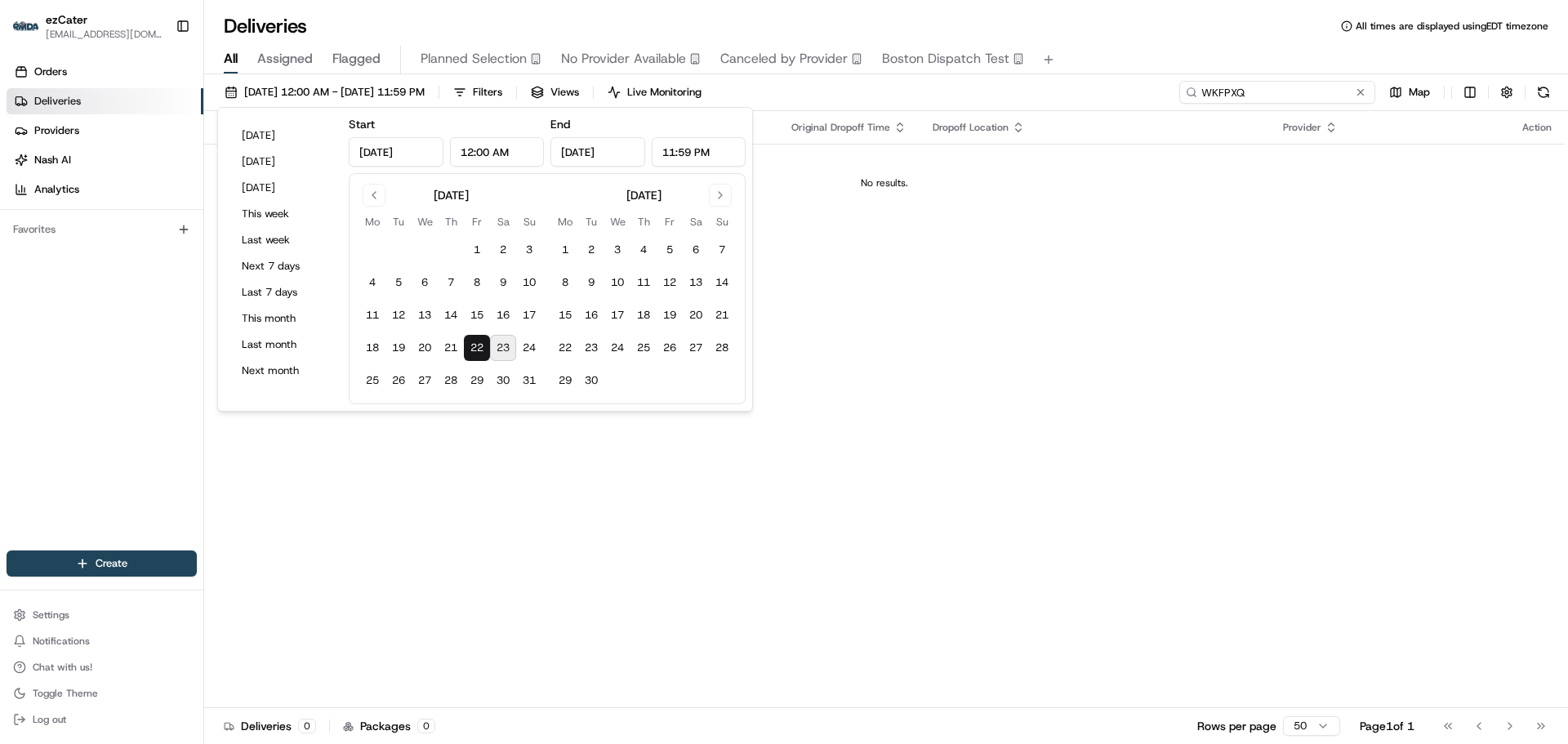
click at [1315, 84] on input "WKFPXQ" at bounding box center [1277, 92] width 196 height 23
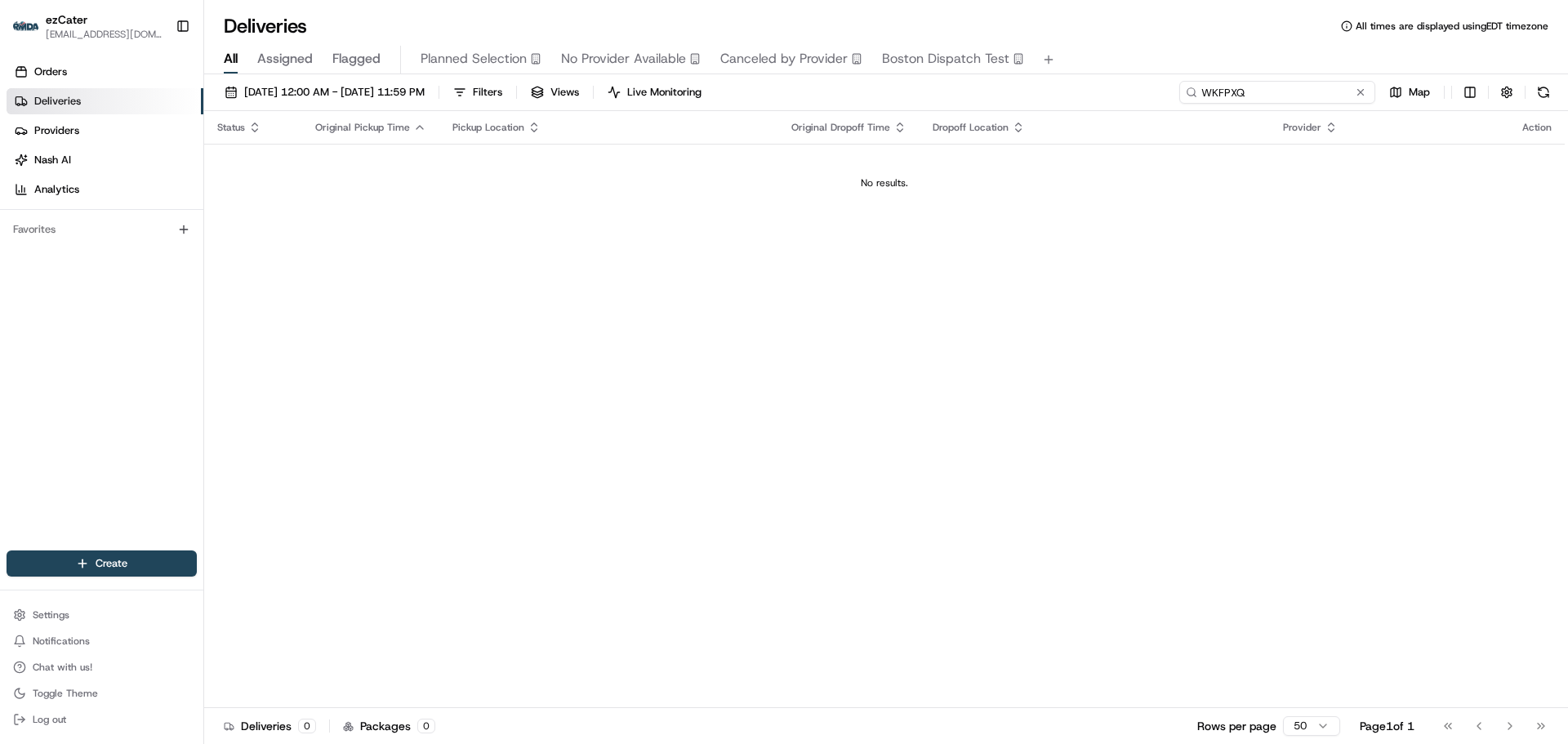
paste input "XWYVQE"
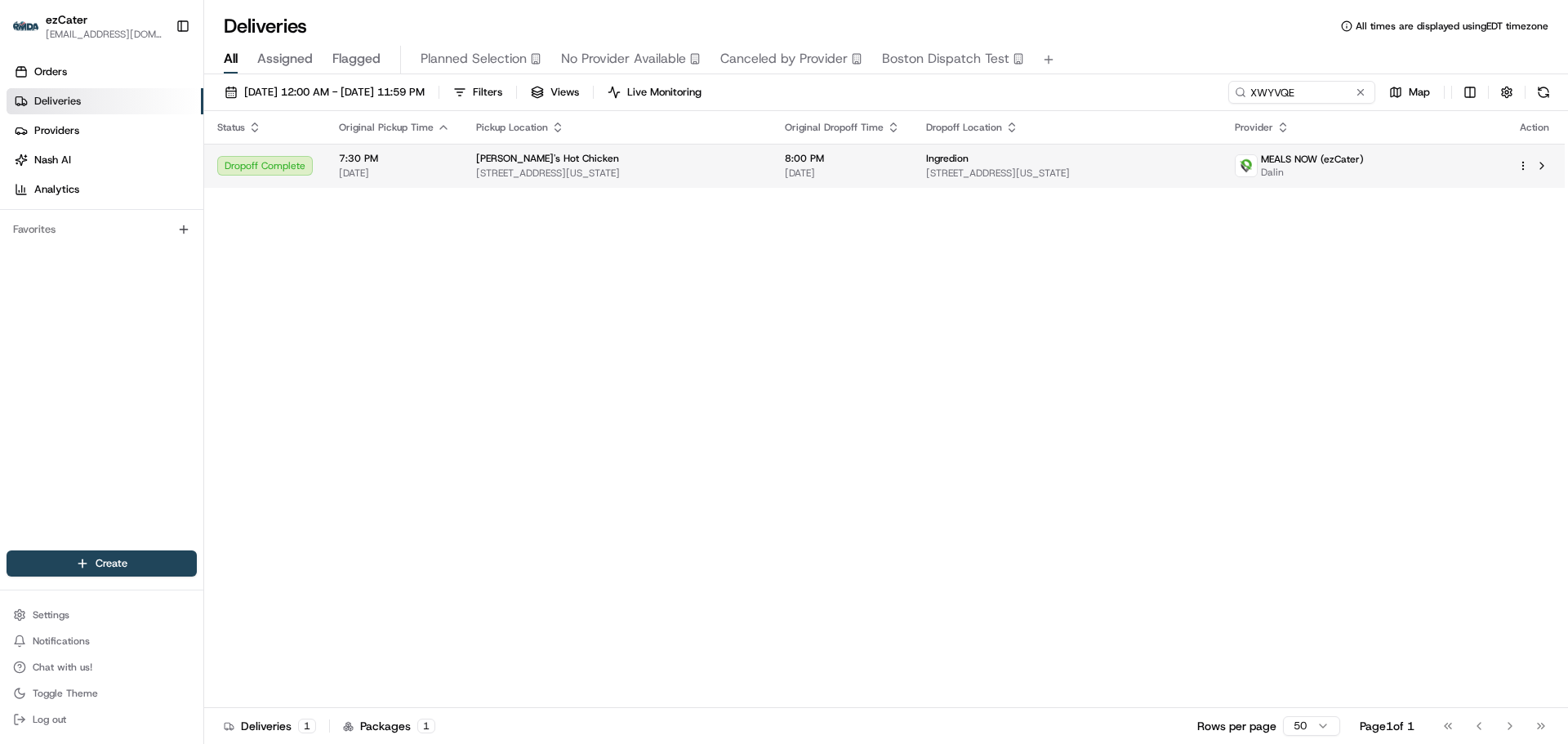
click at [1172, 177] on span "[STREET_ADDRESS][US_STATE]" at bounding box center [1067, 173] width 282 height 13
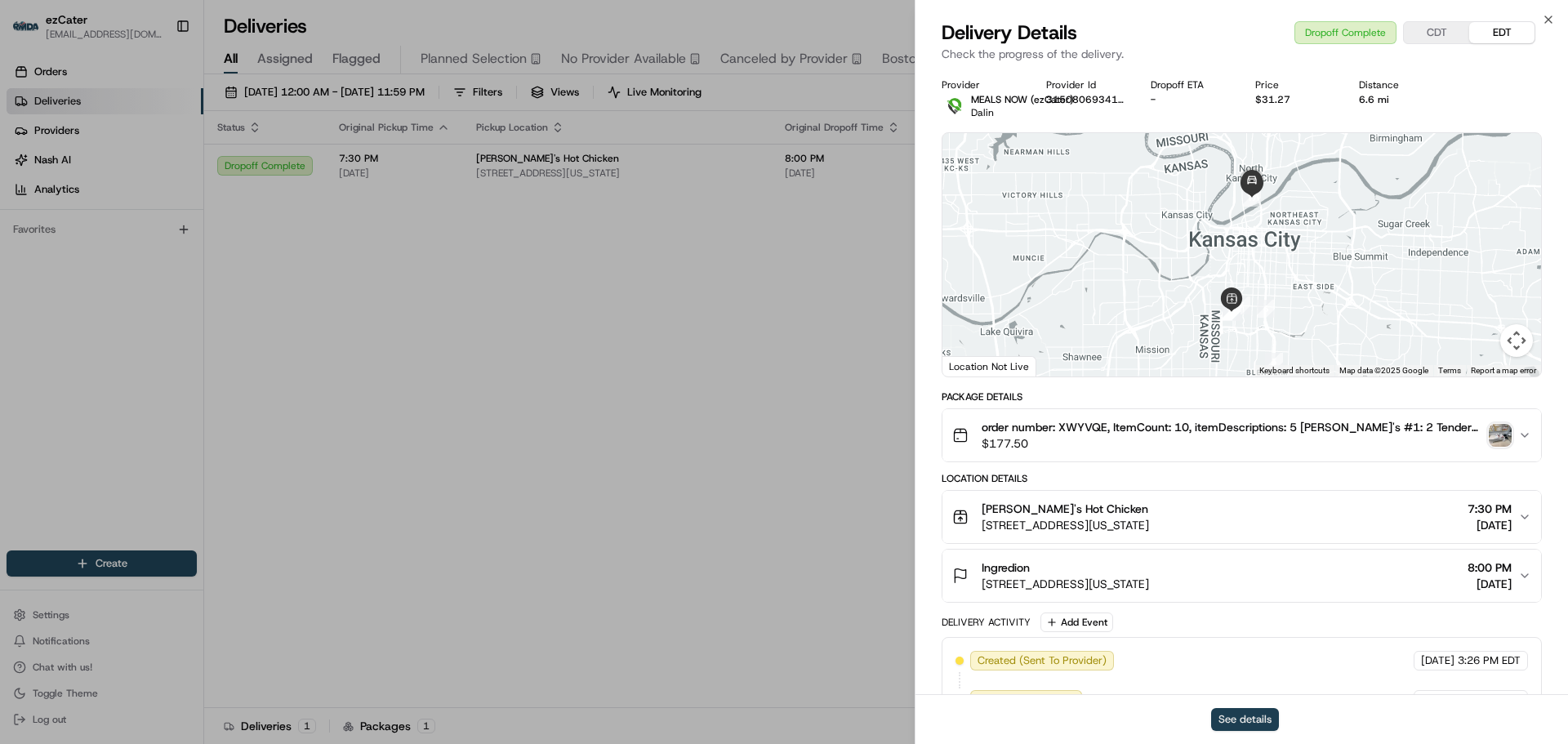
click at [1238, 723] on button "See details" at bounding box center [1244, 719] width 68 height 23
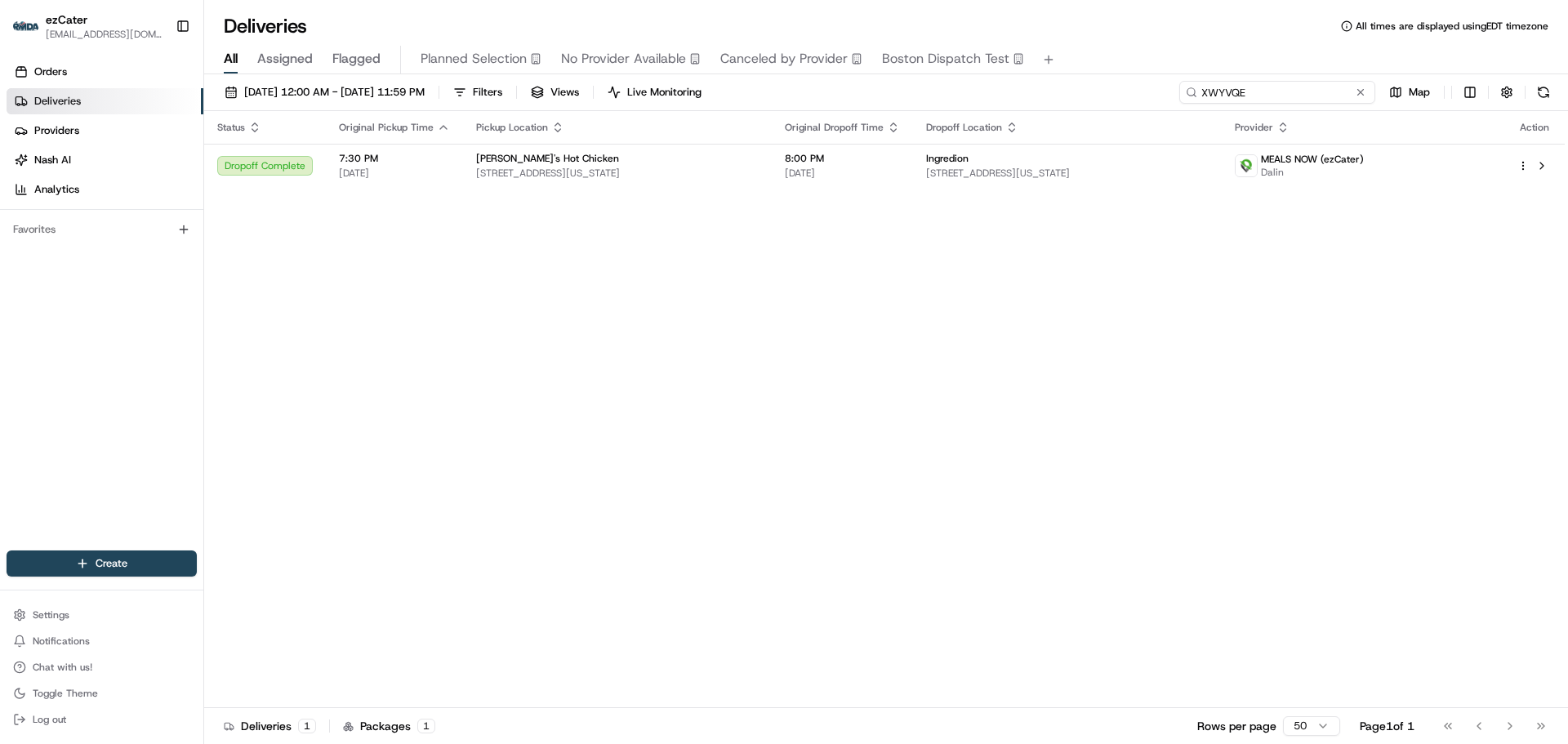
click at [1290, 96] on input "XWYVQE" at bounding box center [1277, 92] width 196 height 23
paste input "Q0GWAF"
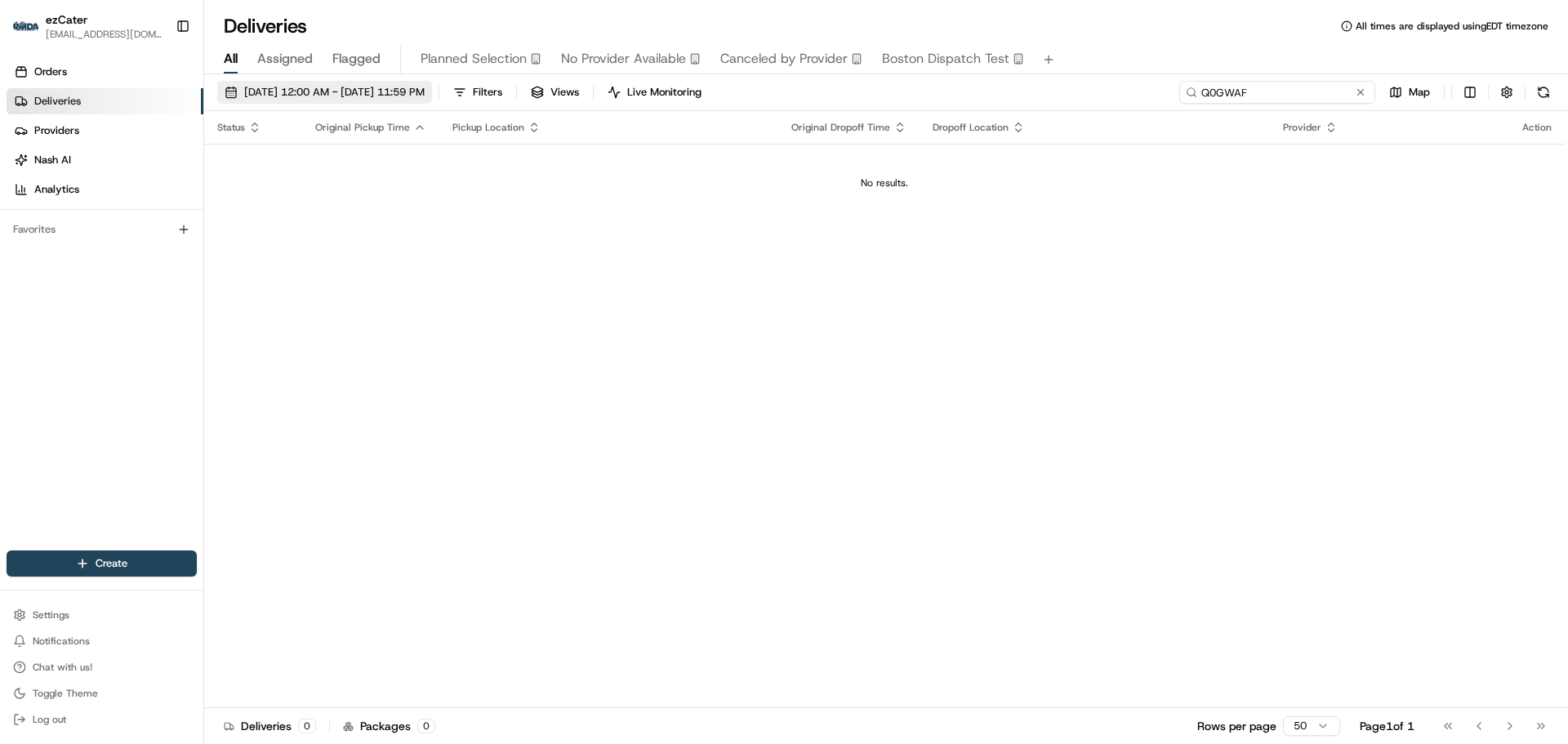
type input "Q0GWAF"
click at [390, 86] on span "[DATE] 12:00 AM - [DATE] 11:59 PM" at bounding box center [334, 92] width 181 height 15
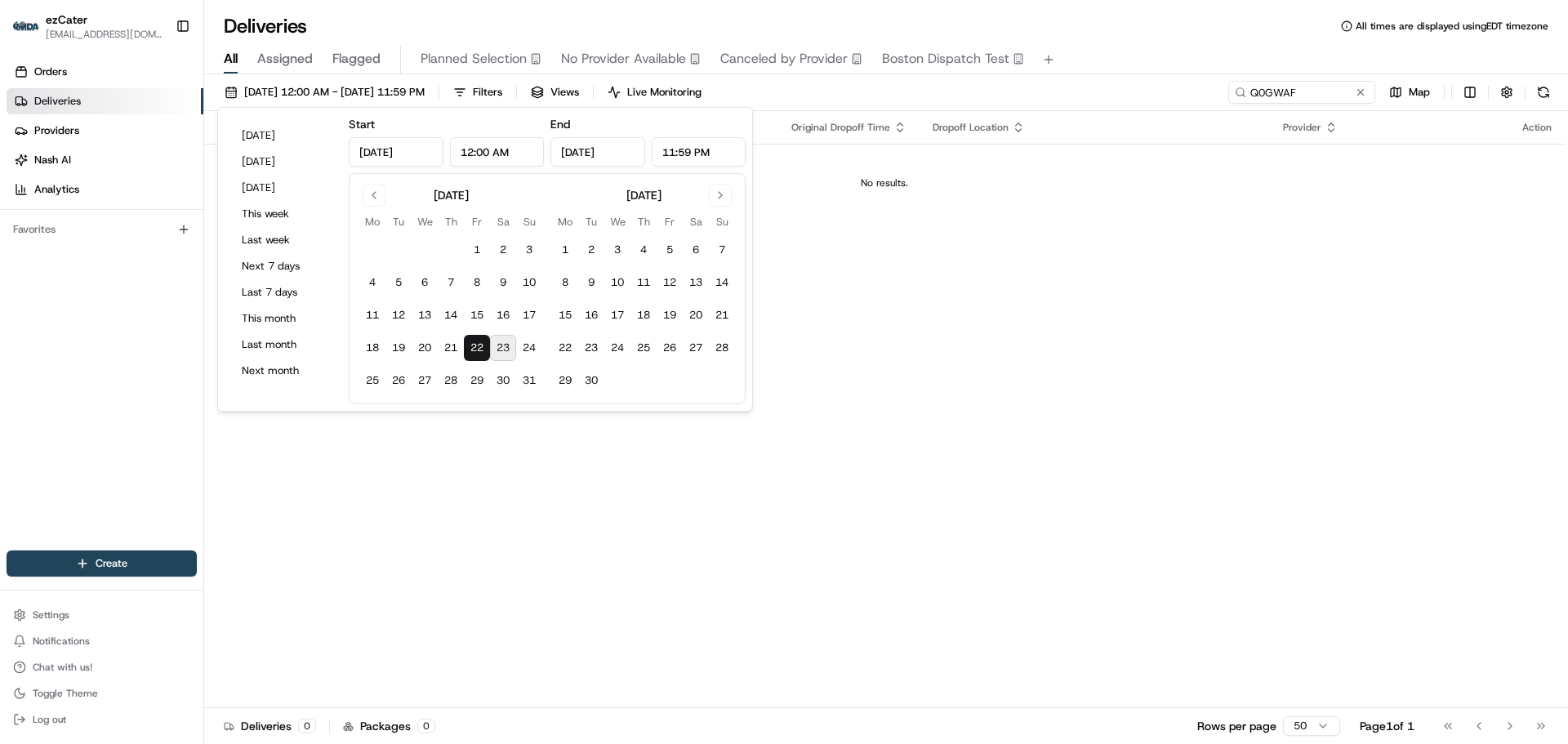
click at [512, 338] on button "23" at bounding box center [502, 348] width 27 height 27
type input "[DATE]"
click at [1162, 51] on div "All Assigned Flagged Planned Selection No Provider Available Canceled by Provid…" at bounding box center [886, 59] width 1363 height 28
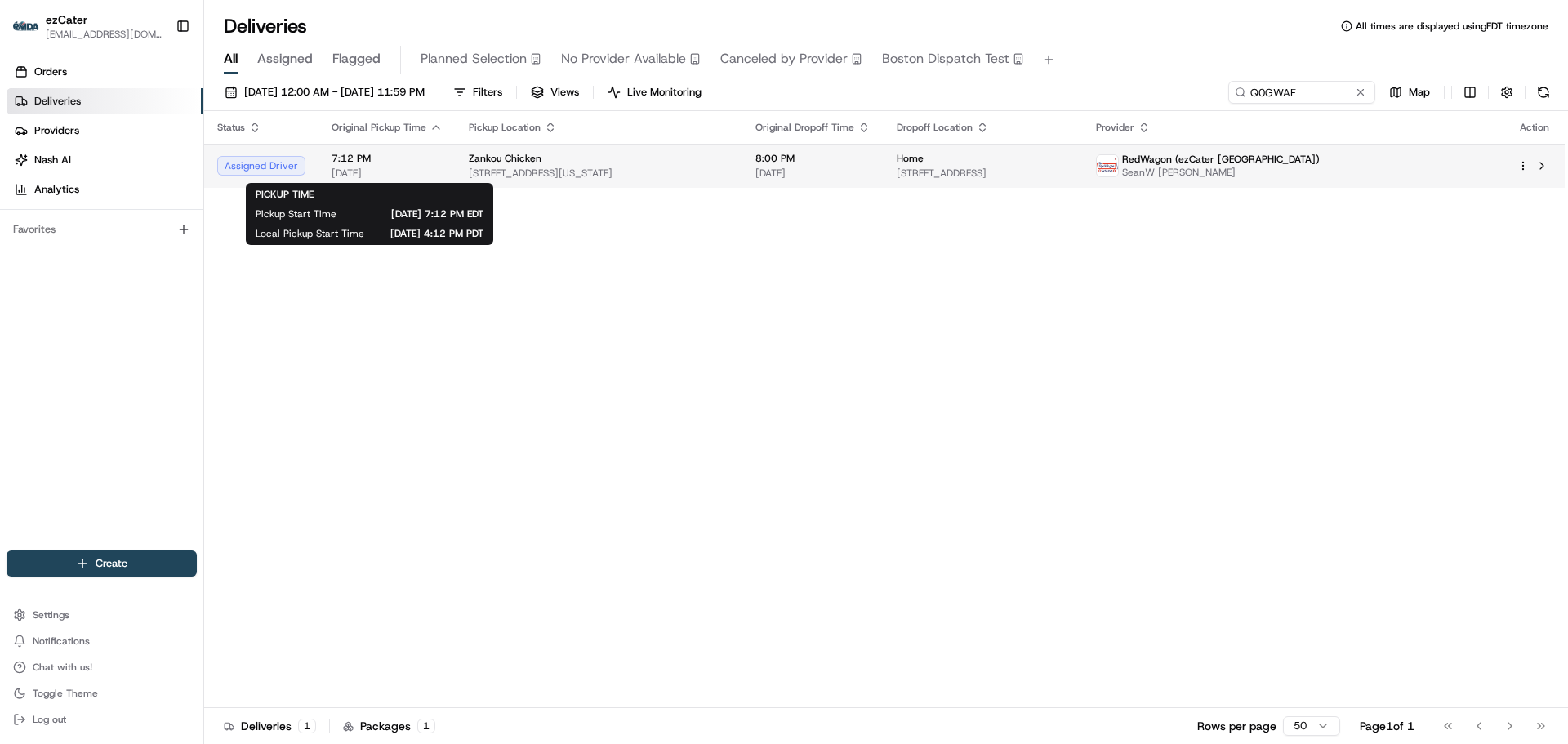
click at [382, 173] on span "[DATE]" at bounding box center [387, 173] width 111 height 13
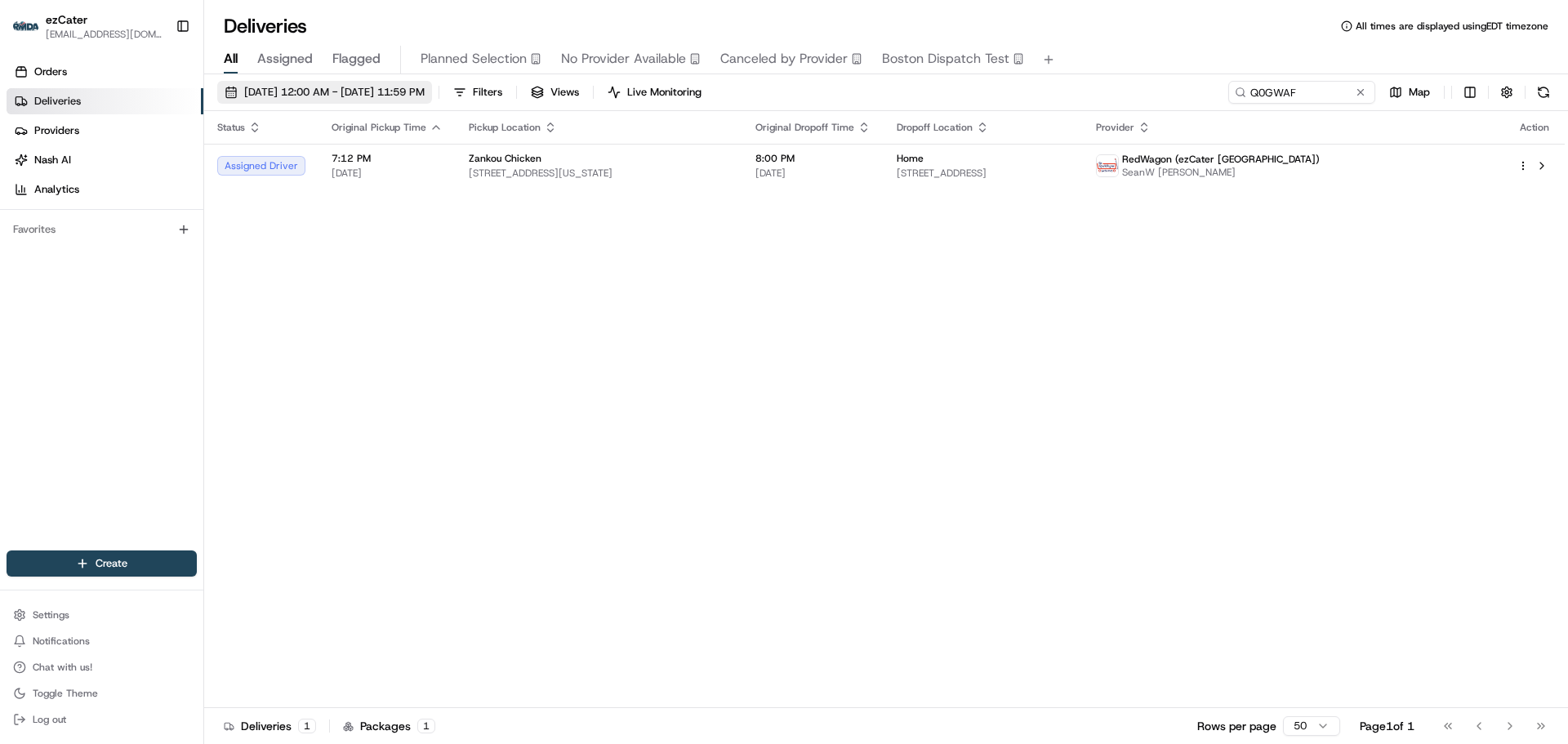
click at [425, 86] on span "[DATE] 12:00 AM - [DATE] 11:59 PM" at bounding box center [334, 92] width 181 height 15
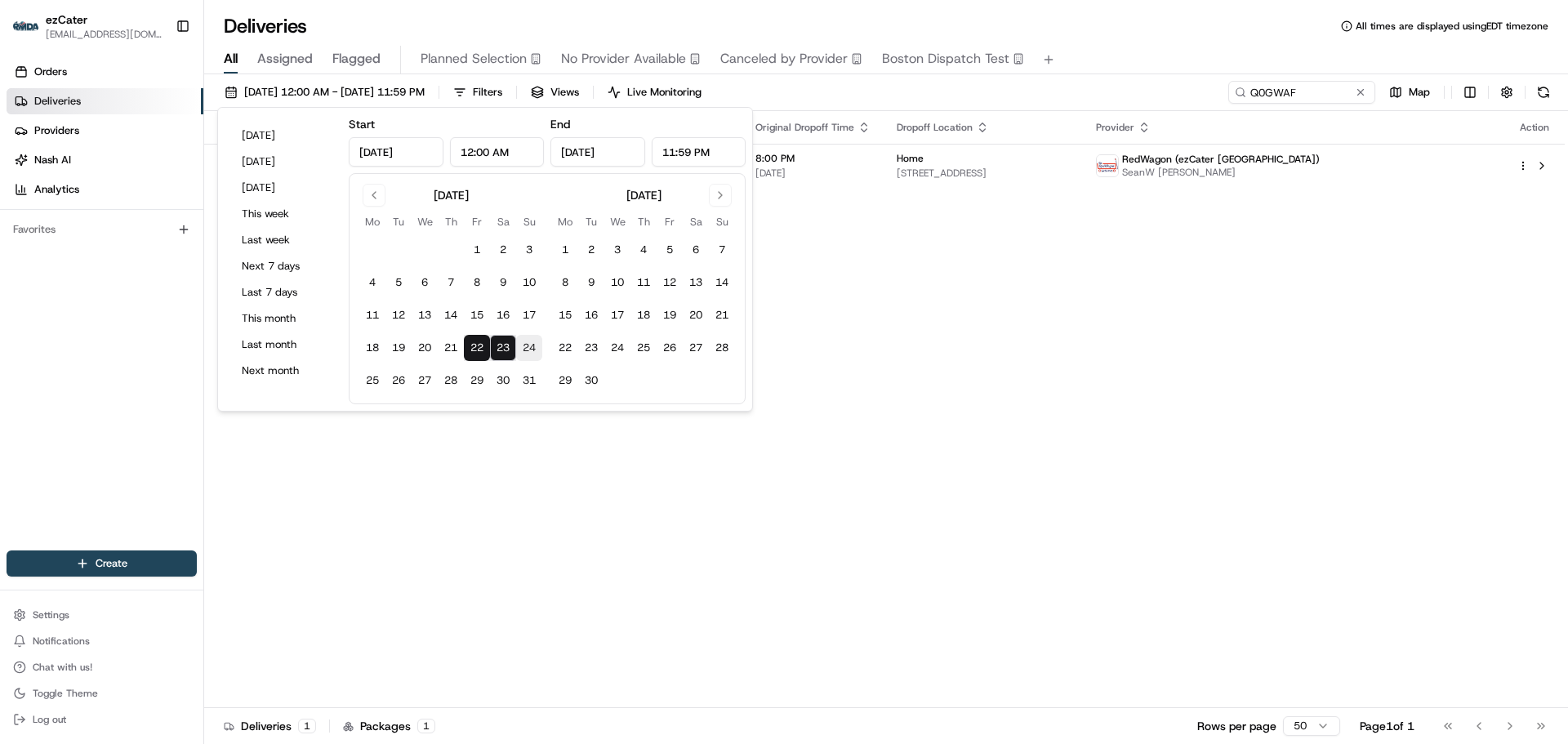
click at [528, 347] on button "24" at bounding box center [529, 348] width 27 height 27
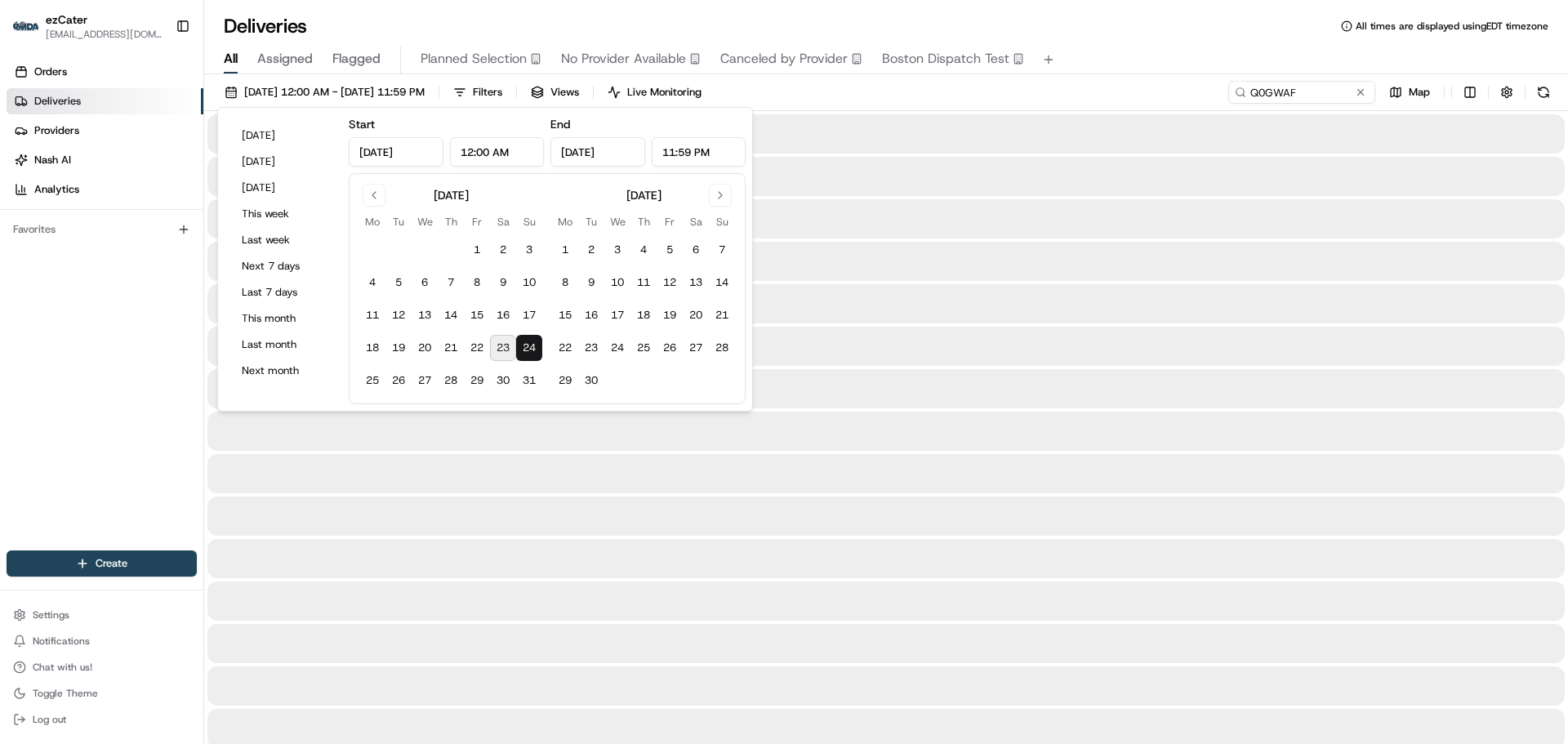
type input "[DATE]"
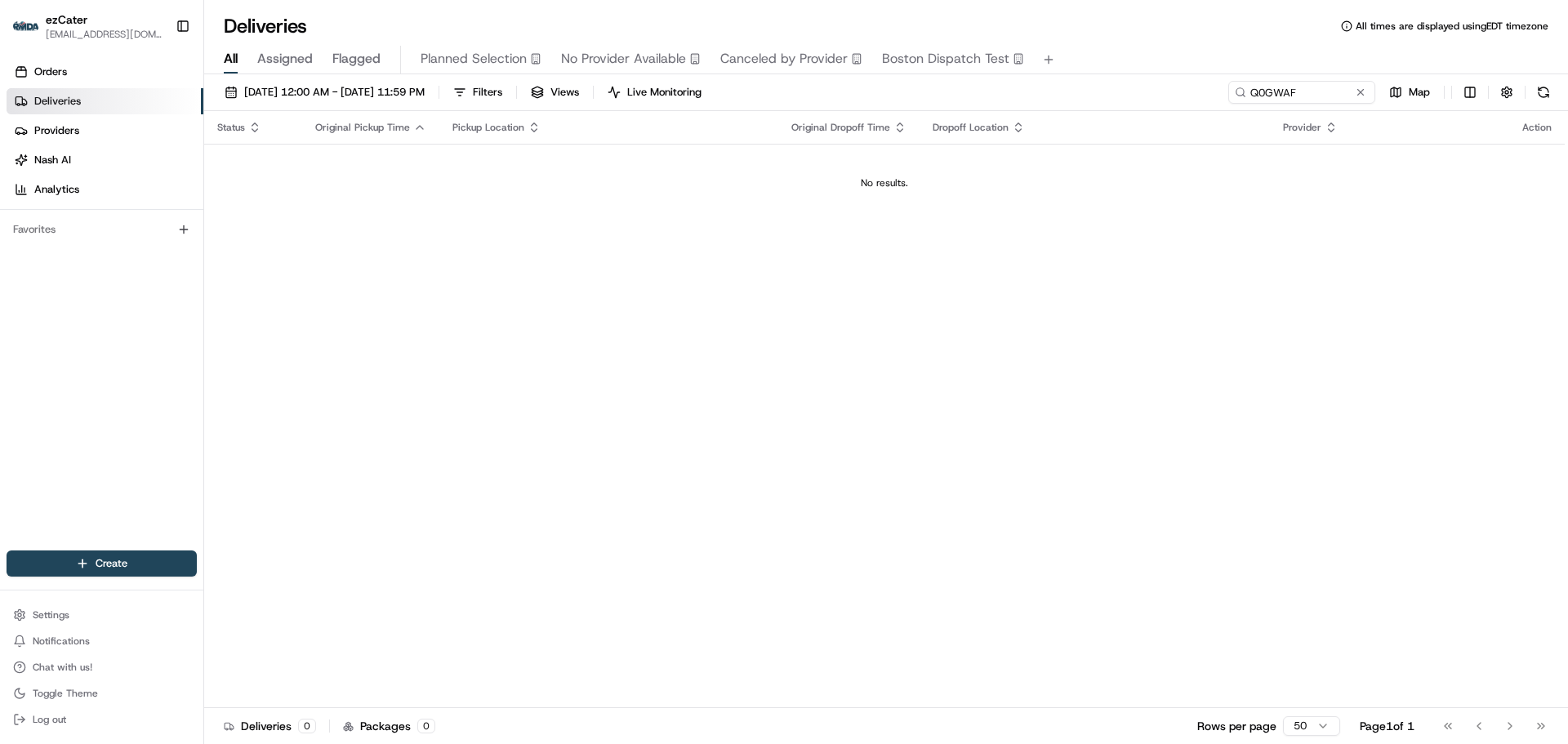
drag, startPoint x: 1333, startPoint y: 108, endPoint x: 1324, endPoint y: 91, distance: 19.2
click at [1333, 107] on div "[DATE] 12:00 AM - [DATE] 11:59 PM Filters Views Live Monitoring Q0GWAF Map" at bounding box center [886, 95] width 1363 height 30
click at [1322, 89] on input "Q0GWAF" at bounding box center [1277, 92] width 196 height 23
paste input "H6A-7H4"
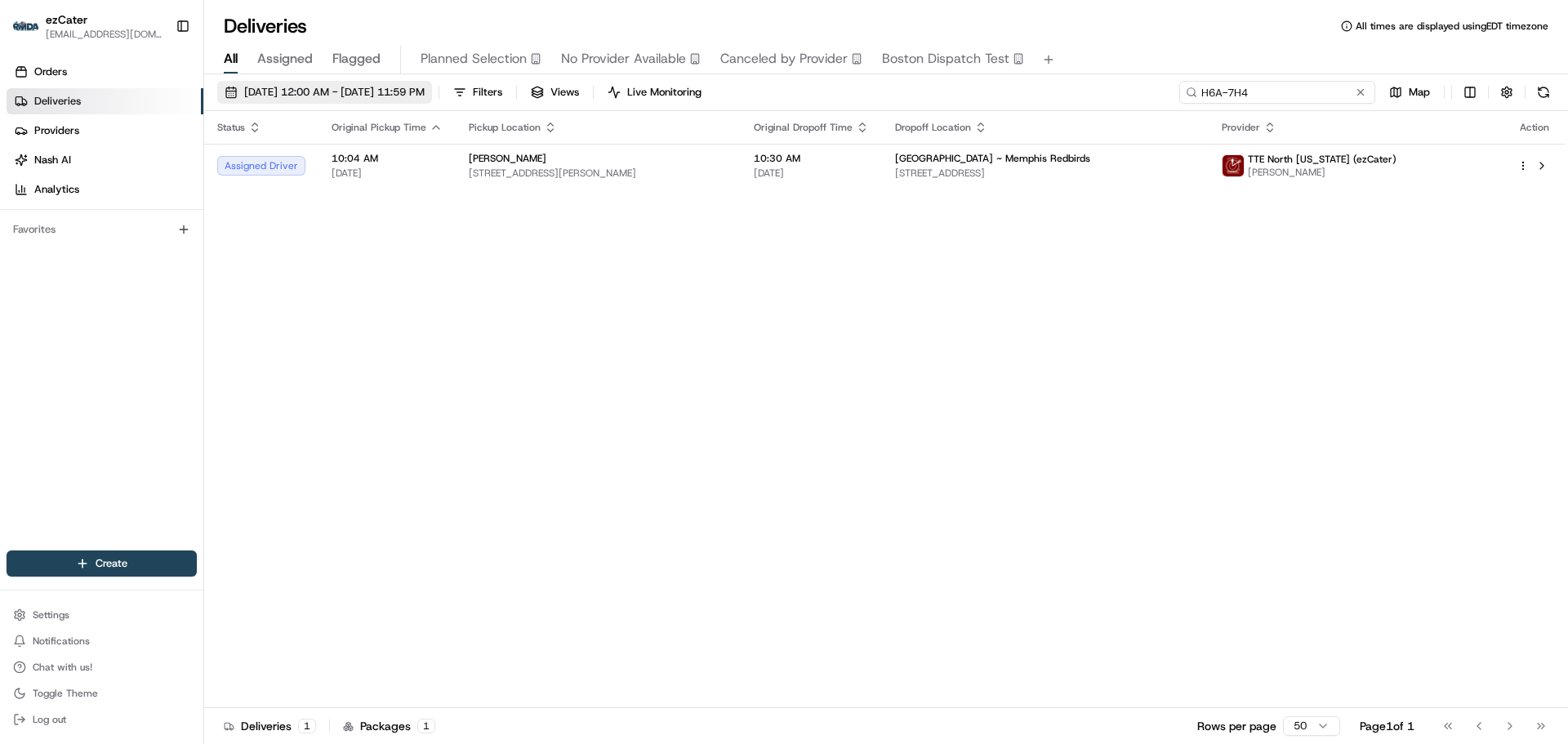
type input "H6A-7H4"
click at [397, 92] on span "[DATE] 12:00 AM - [DATE] 11:59 PM" at bounding box center [334, 92] width 181 height 15
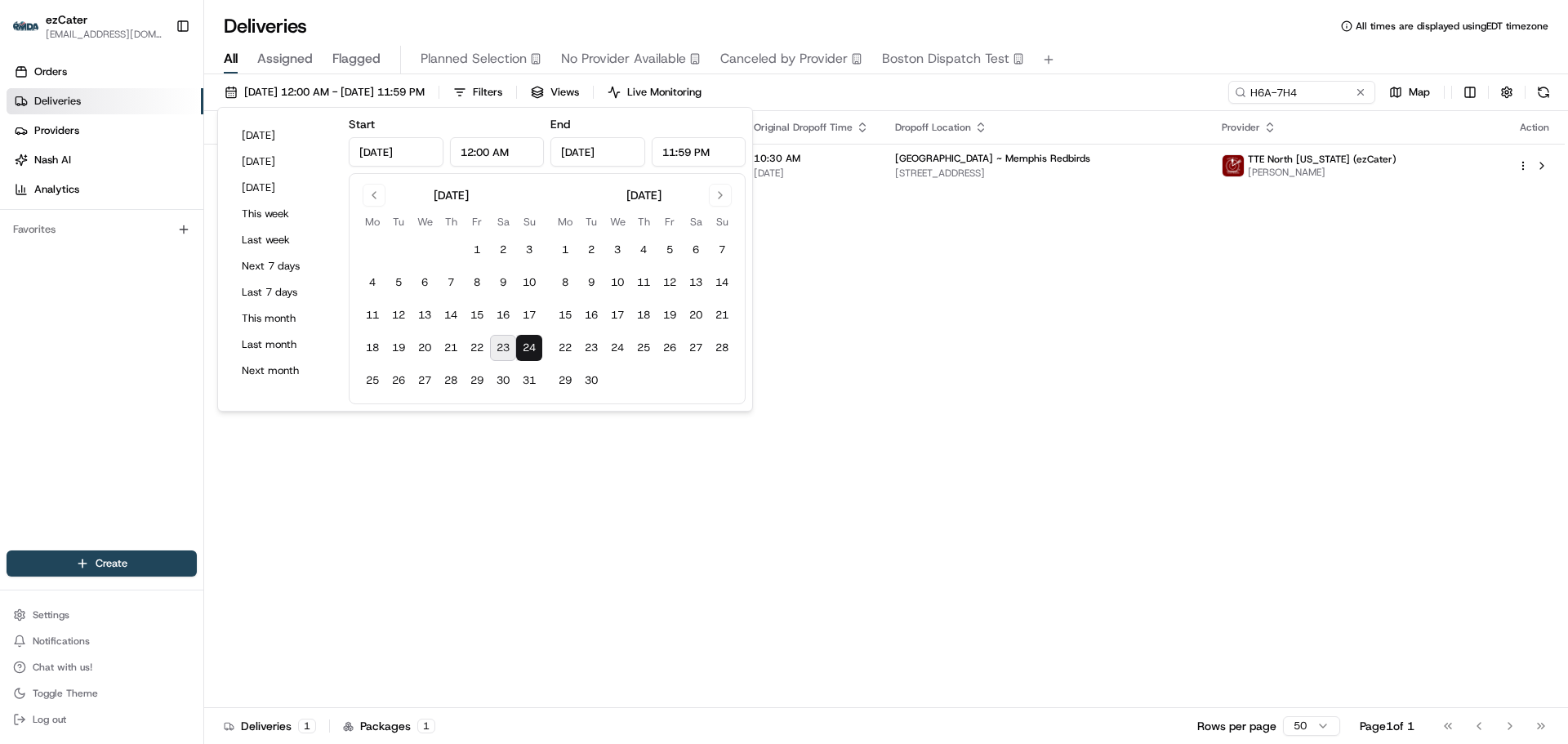
click at [496, 352] on button "23" at bounding box center [502, 348] width 27 height 27
type input "[DATE]"
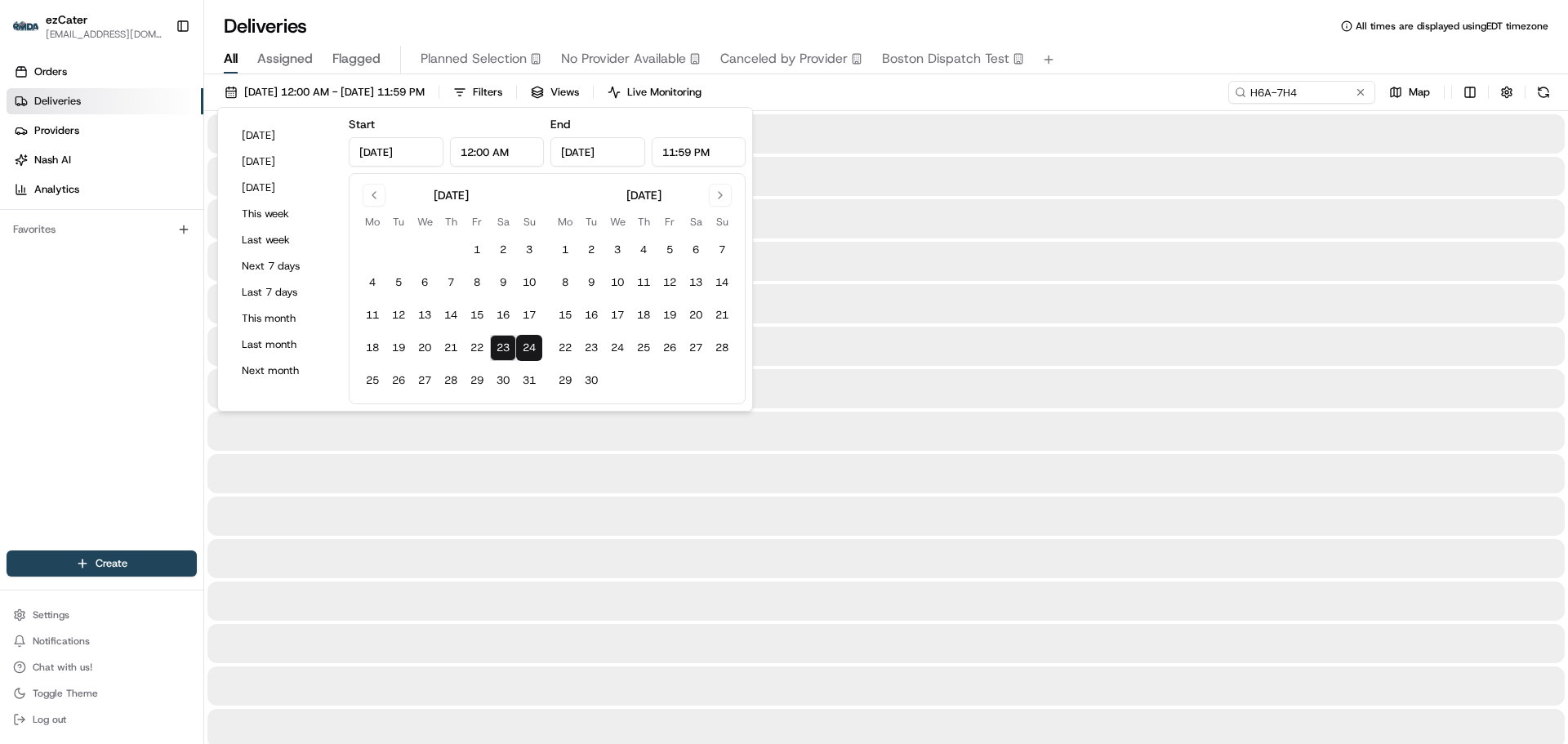
click at [859, 467] on div at bounding box center [886, 473] width 1357 height 39
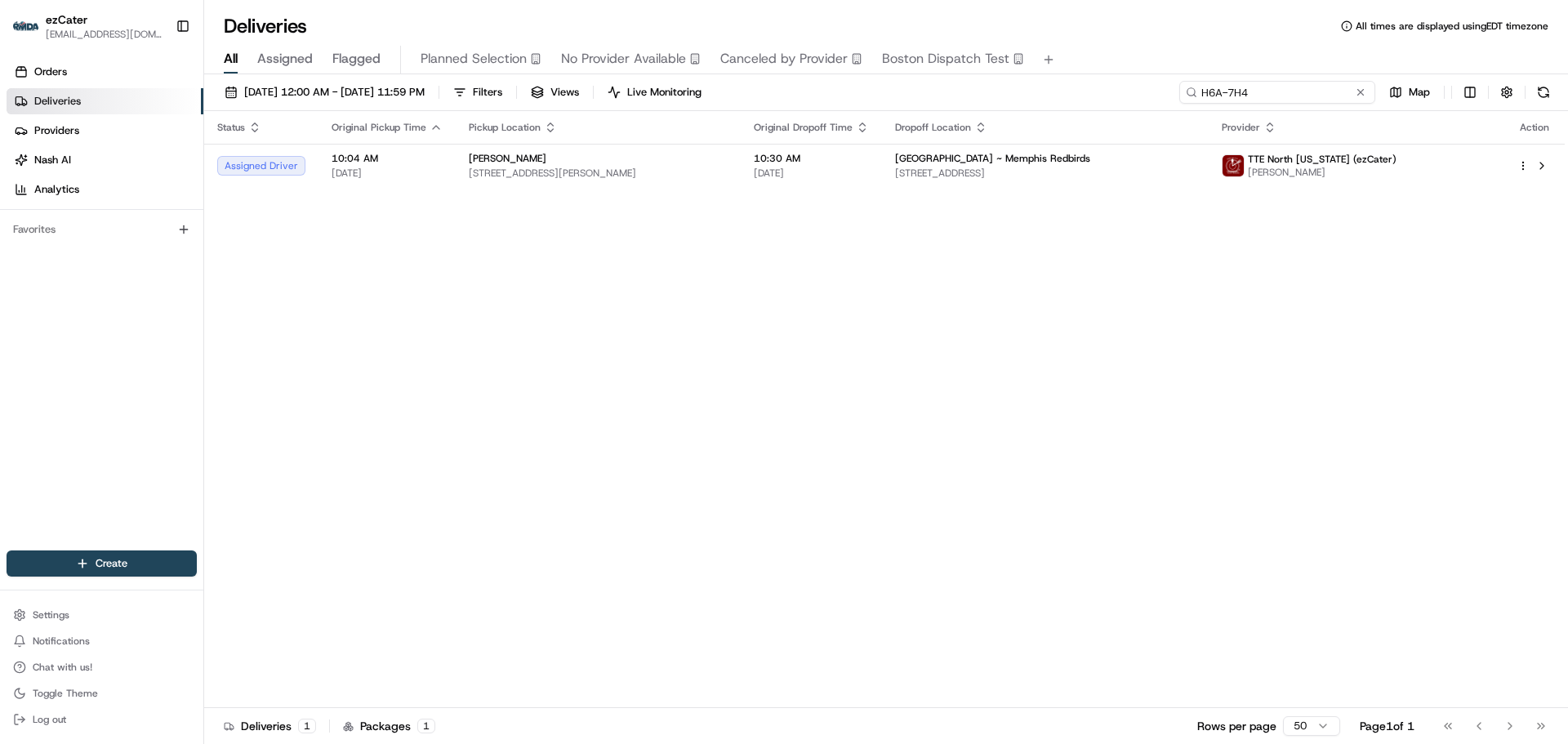
drag, startPoint x: 1321, startPoint y: 95, endPoint x: 1107, endPoint y: 78, distance: 214.7
click at [1108, 80] on div "[DATE] 12:00 AM - [DATE] 11:59 PM Filters Views Live Monitoring H6A-7H4 Map Sta…" at bounding box center [886, 411] width 1363 height 673
paste input "Q0GWAF"
type input "Q0GWAF"
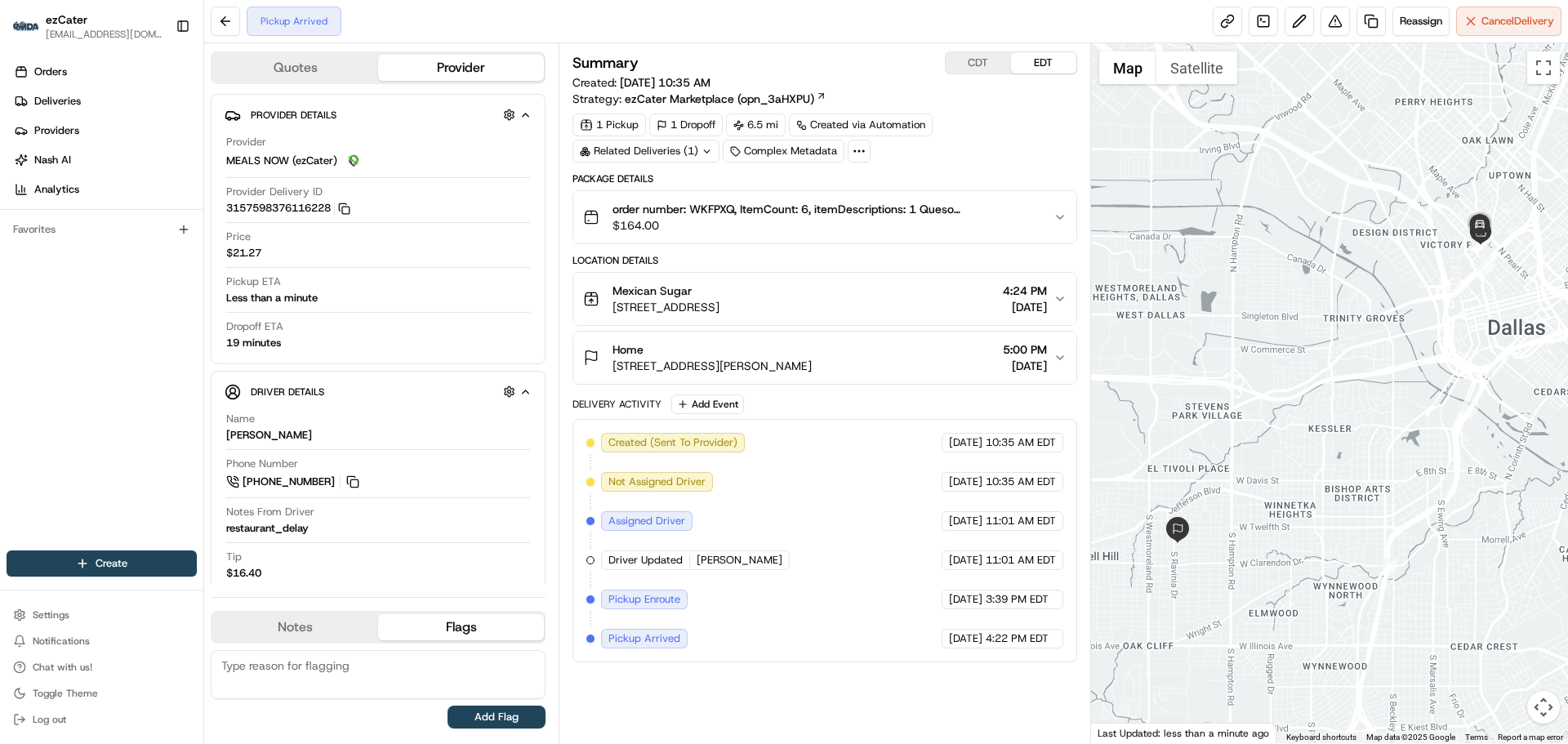
click at [448, 630] on button "Flags" at bounding box center [461, 627] width 166 height 27
click at [321, 626] on button "Notes" at bounding box center [295, 627] width 166 height 27
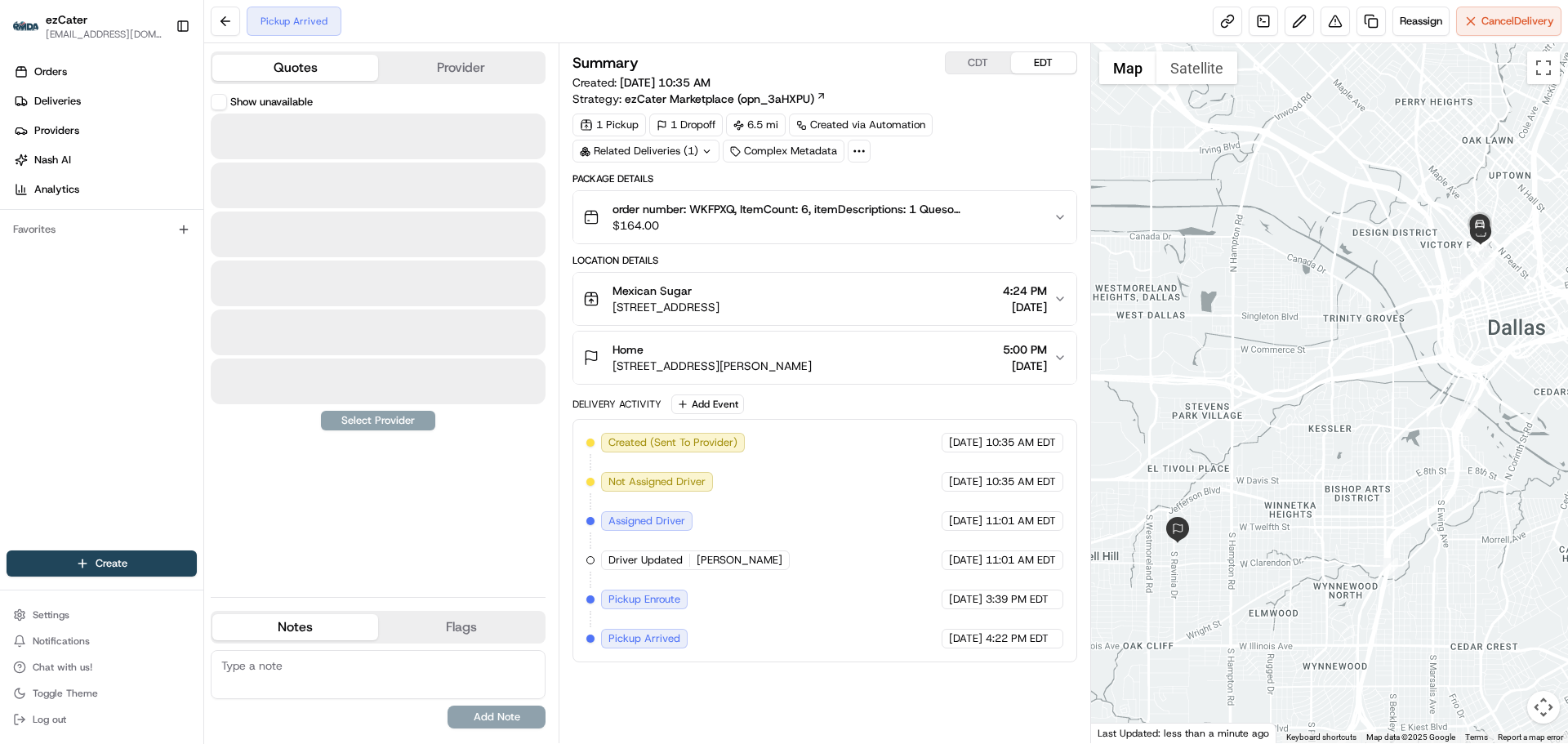
click at [324, 69] on button "Quotes" at bounding box center [295, 68] width 166 height 27
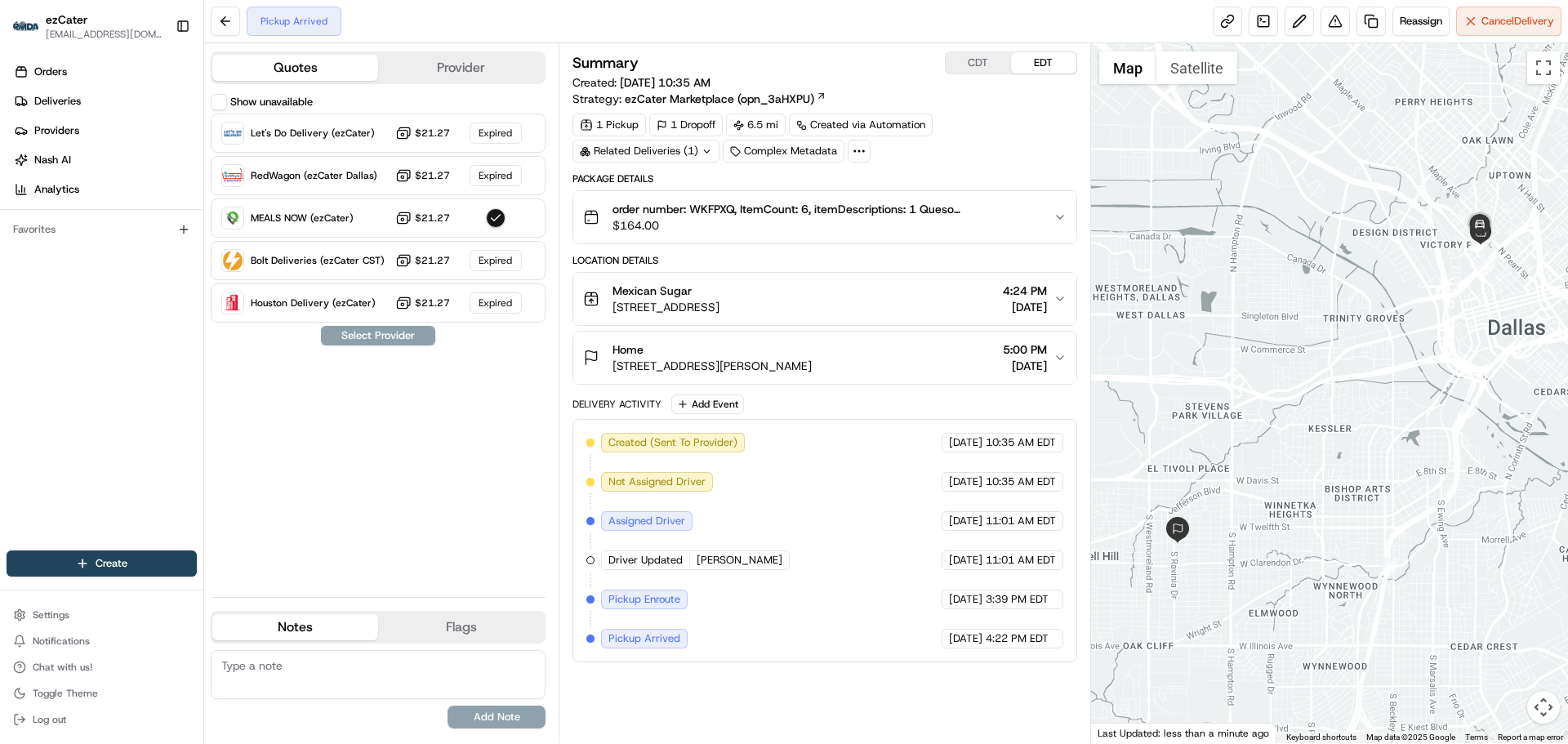
click at [473, 71] on button "Provider" at bounding box center [461, 68] width 166 height 27
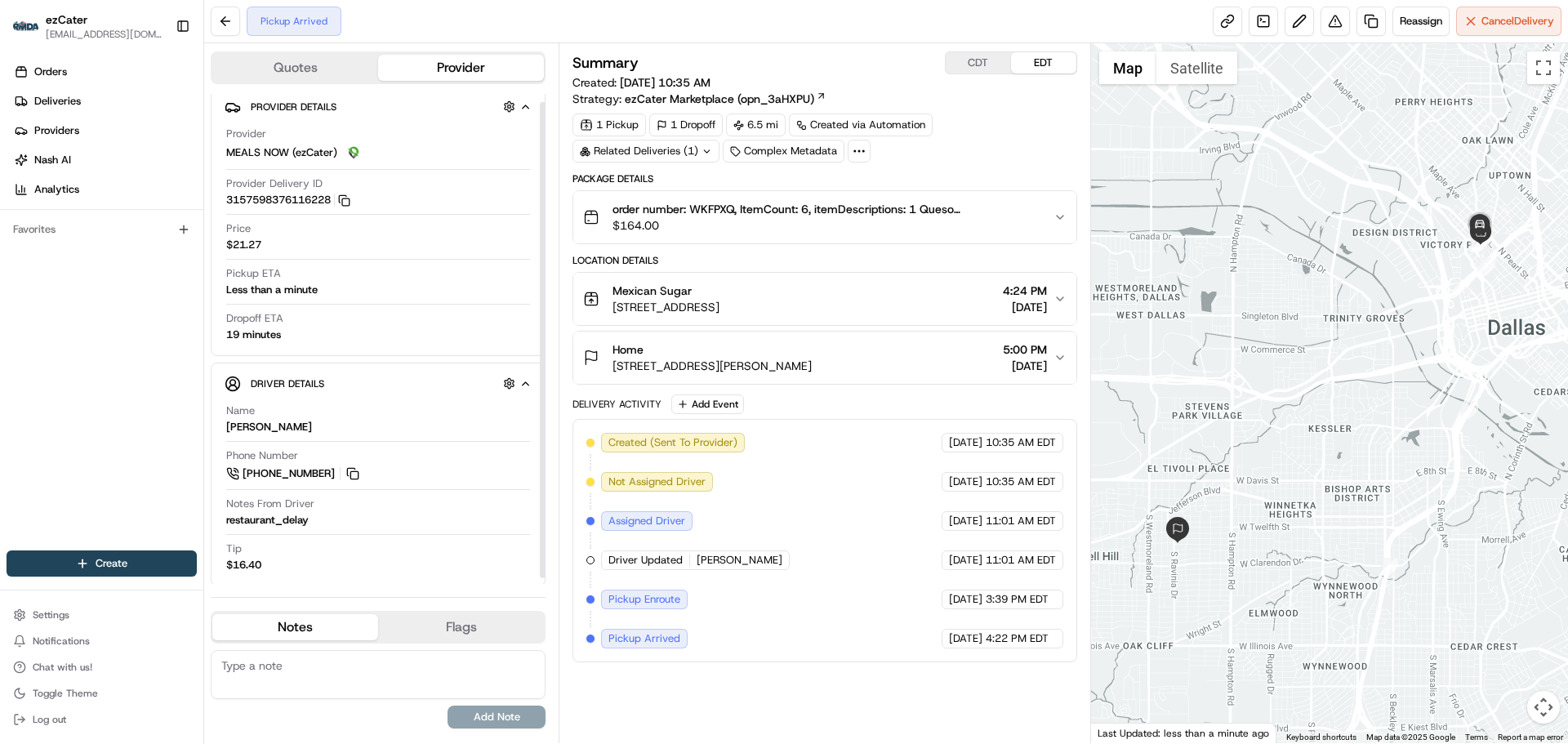
scroll to position [14, 0]
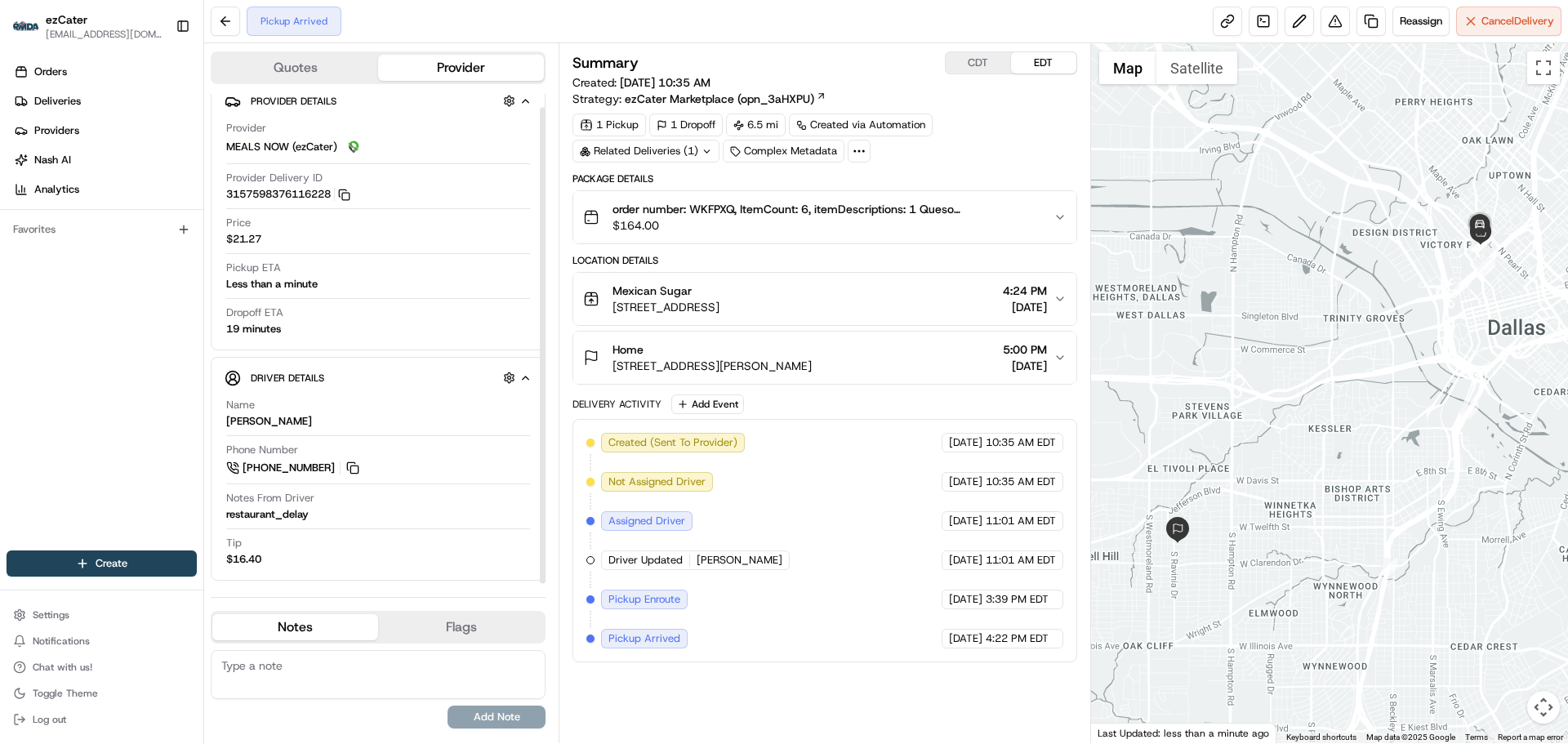
click at [319, 673] on textarea at bounding box center [377, 674] width 335 height 49
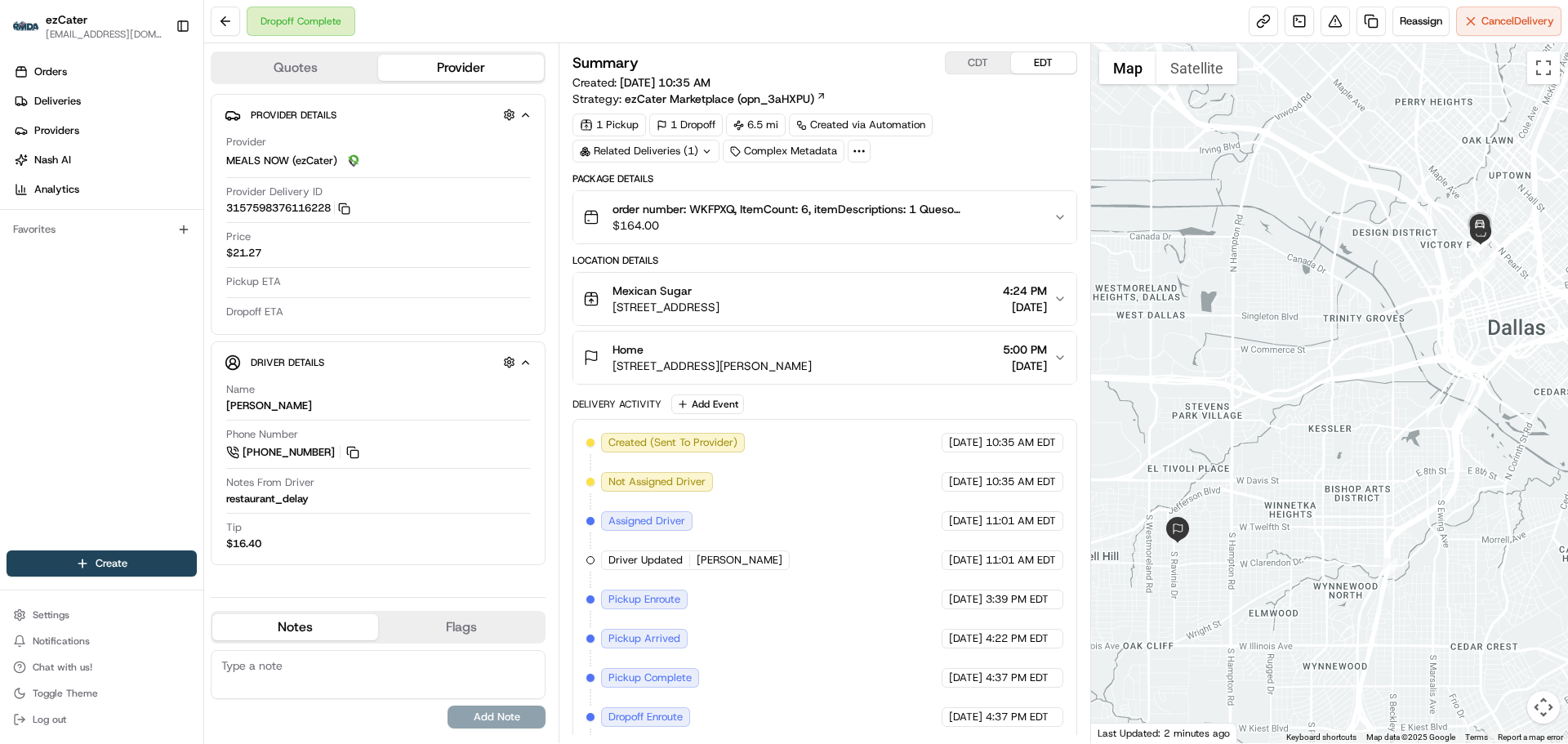
scroll to position [0, 0]
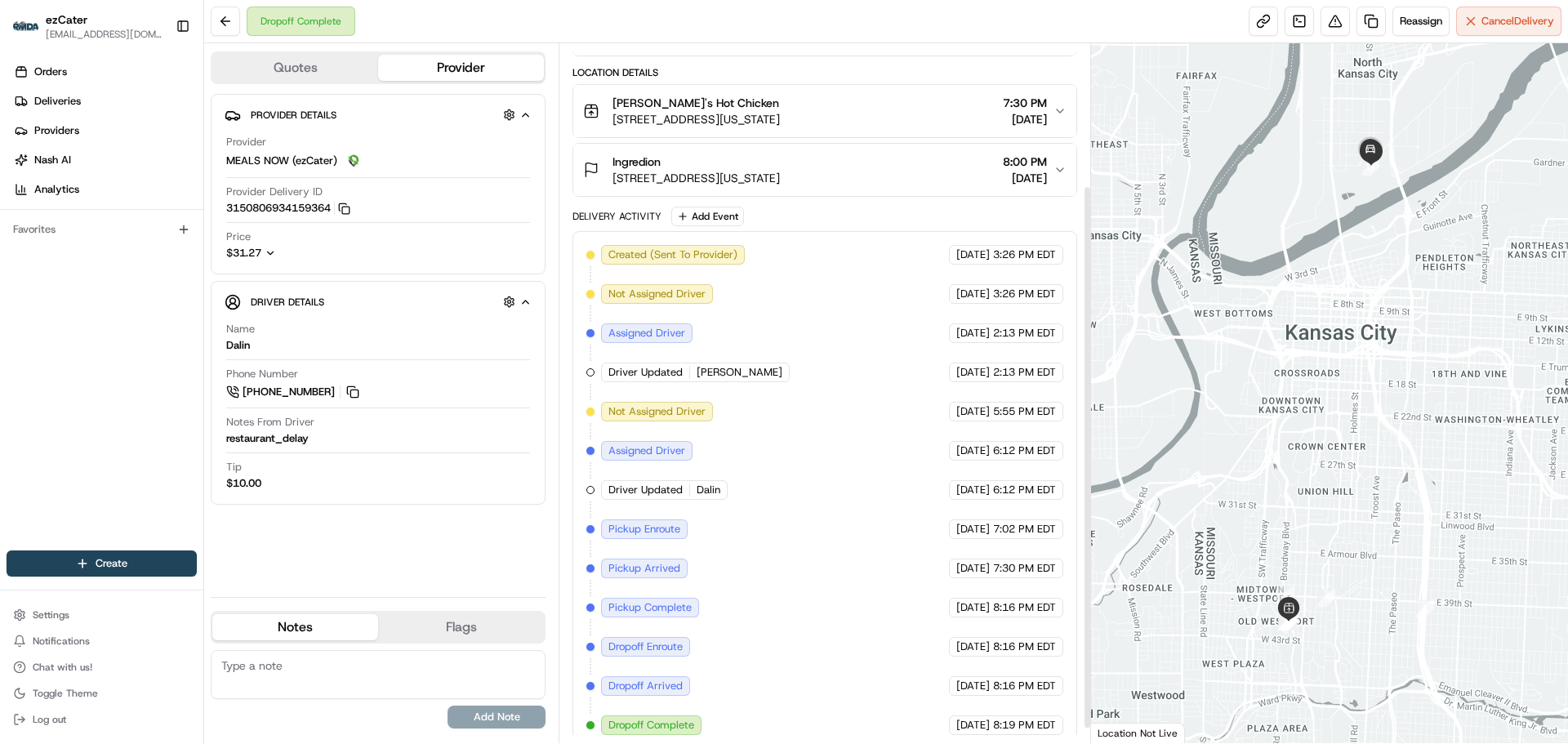
scroll to position [202, 0]
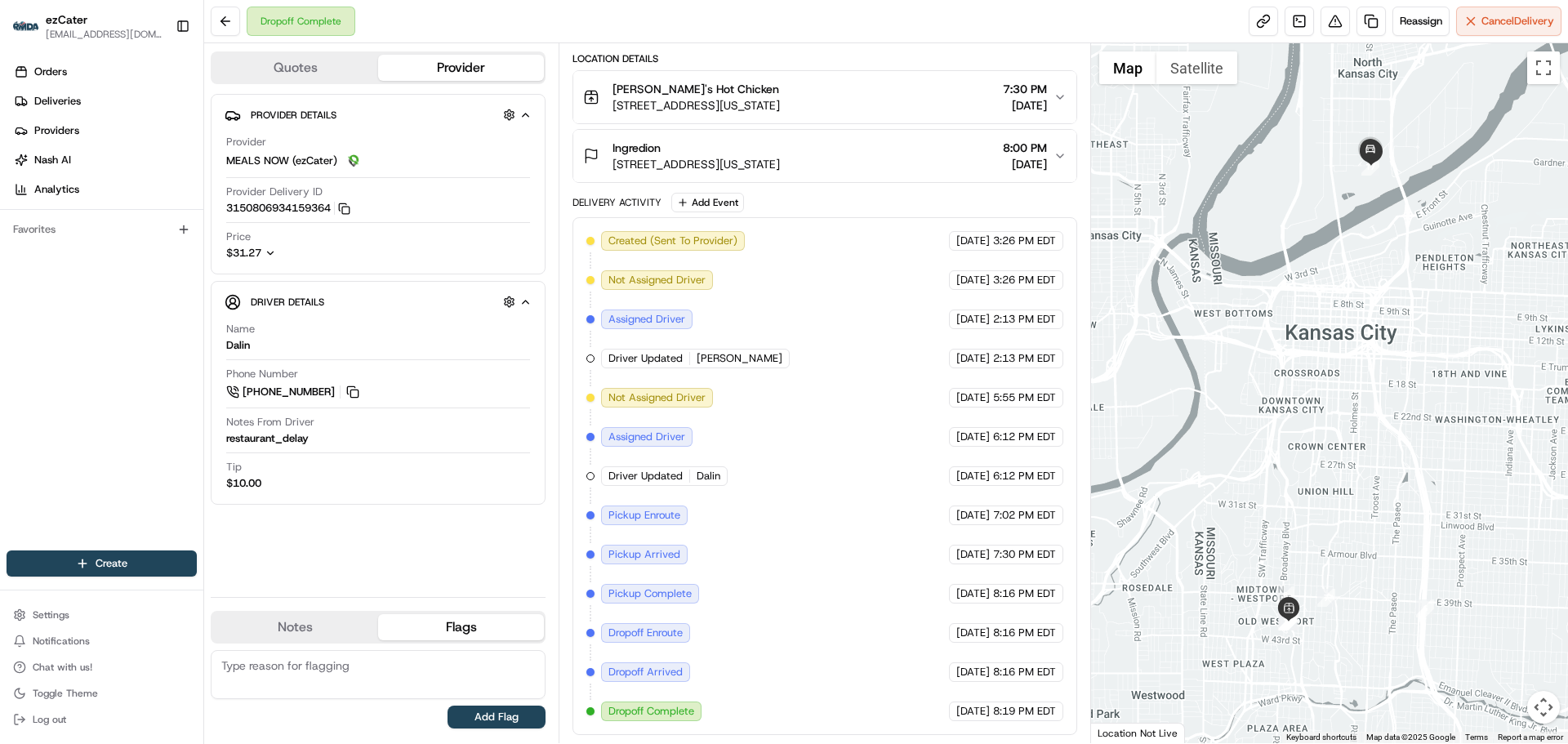
click at [465, 625] on button "Flags" at bounding box center [461, 627] width 166 height 27
click at [287, 626] on button "Notes" at bounding box center [295, 627] width 166 height 27
